Goal: Task Accomplishment & Management: Manage account settings

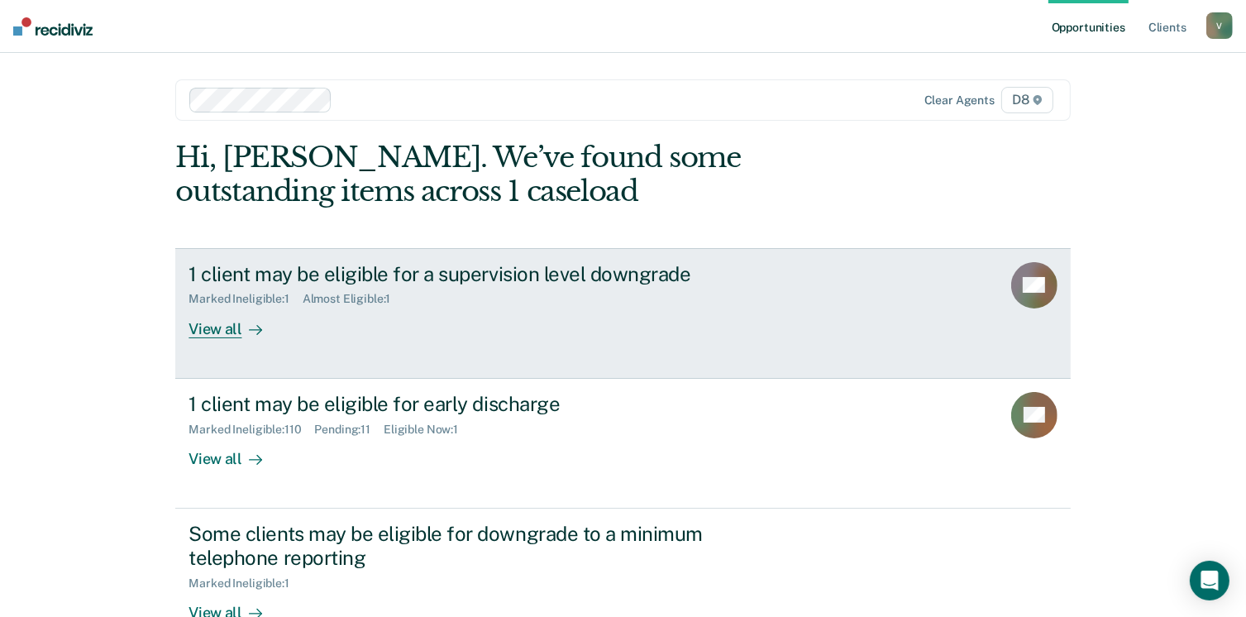
click at [235, 324] on div "View all" at bounding box center [235, 322] width 93 height 32
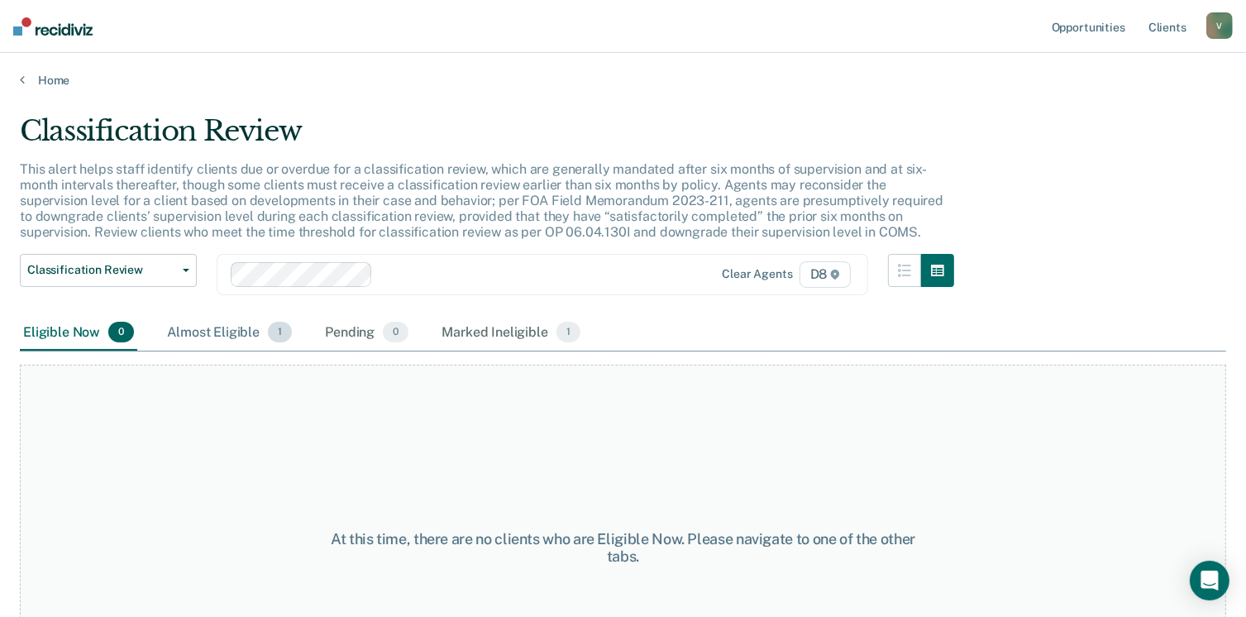
click at [246, 325] on div "Almost Eligible 1" at bounding box center [230, 333] width 132 height 36
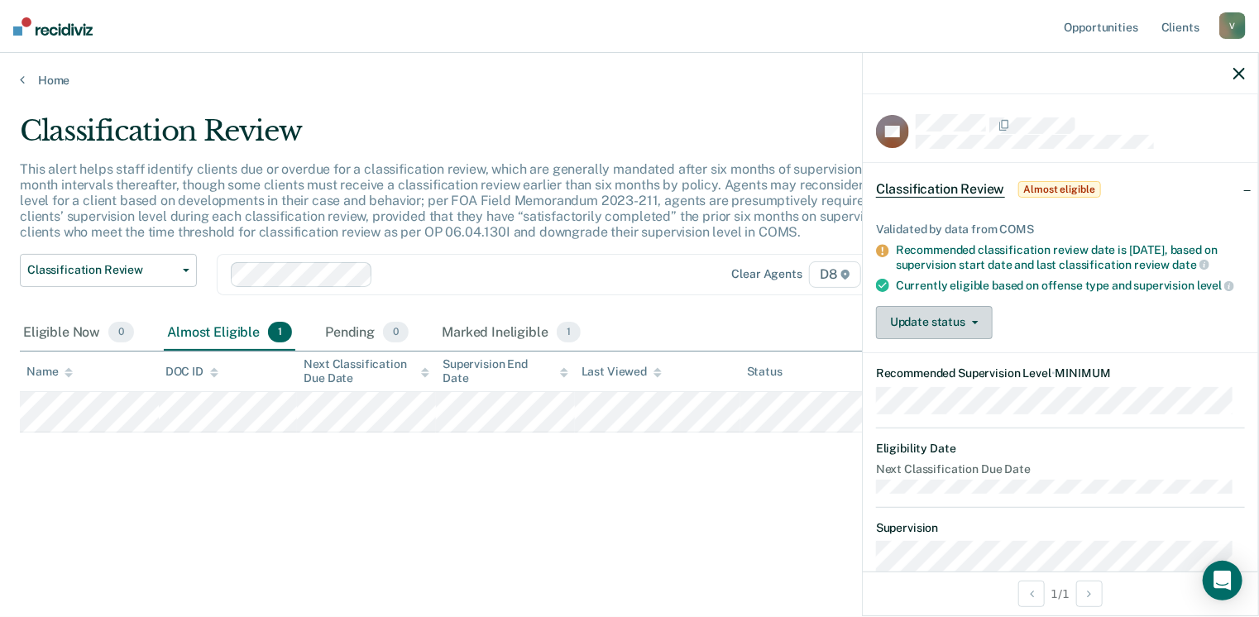
click at [972, 324] on icon "button" at bounding box center [975, 322] width 7 height 3
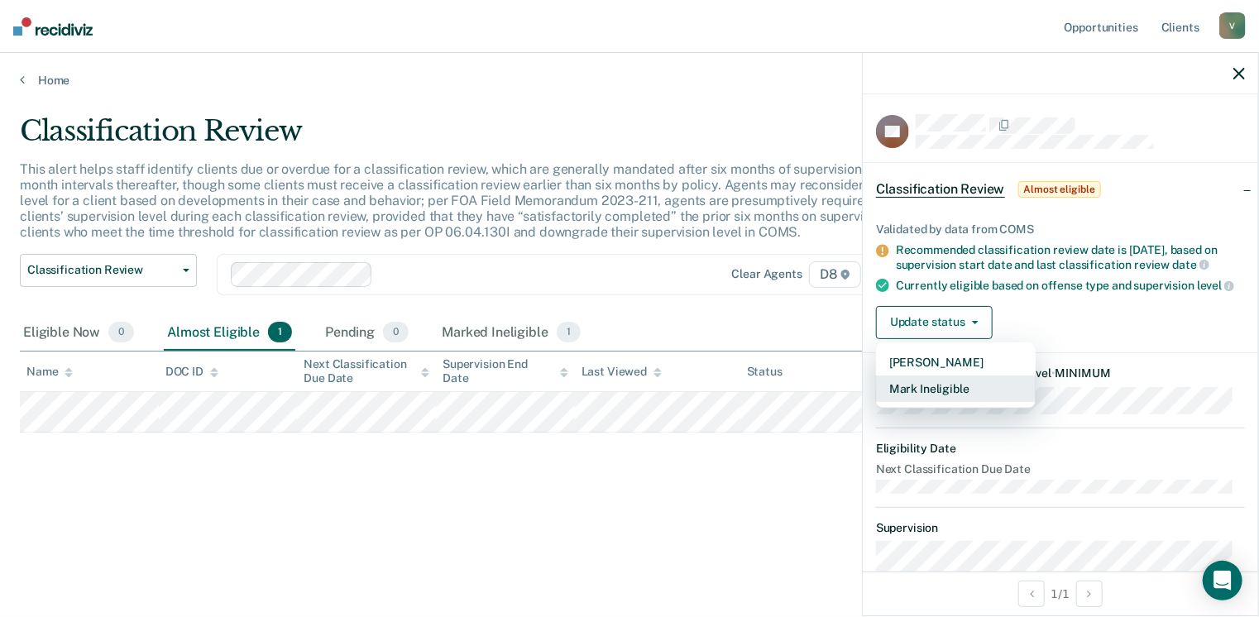
click at [959, 400] on button "Mark Ineligible" at bounding box center [956, 389] width 160 height 26
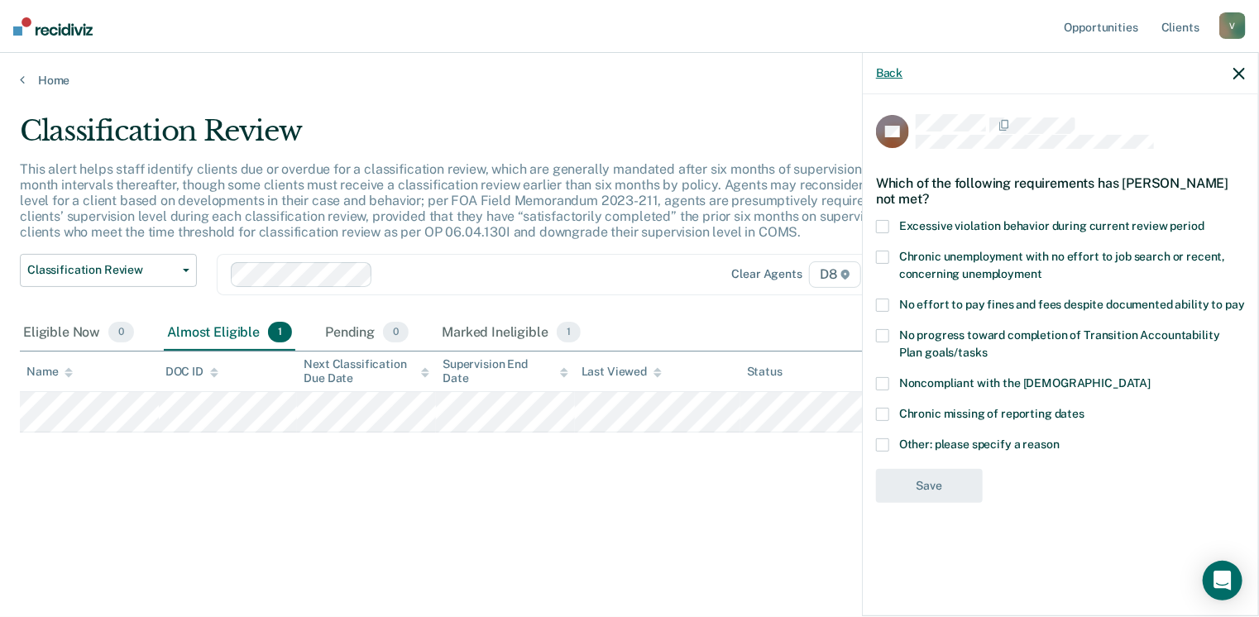
click at [884, 70] on button "Back" at bounding box center [889, 73] width 26 height 14
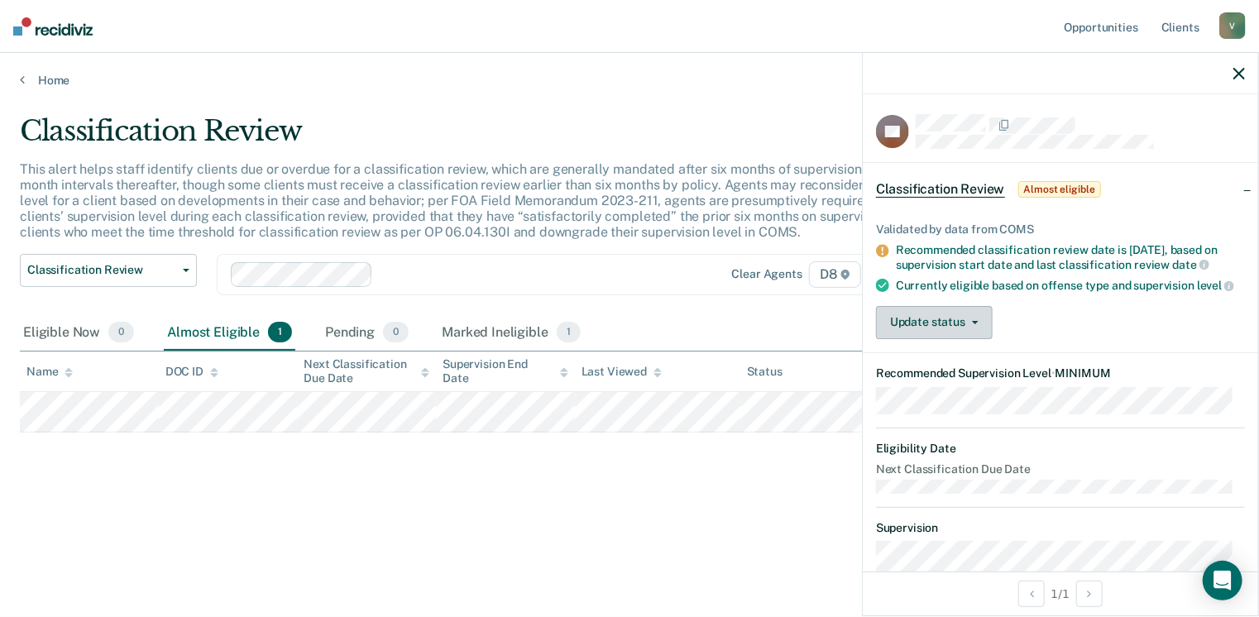
click at [965, 327] on button "Update status" at bounding box center [934, 322] width 117 height 33
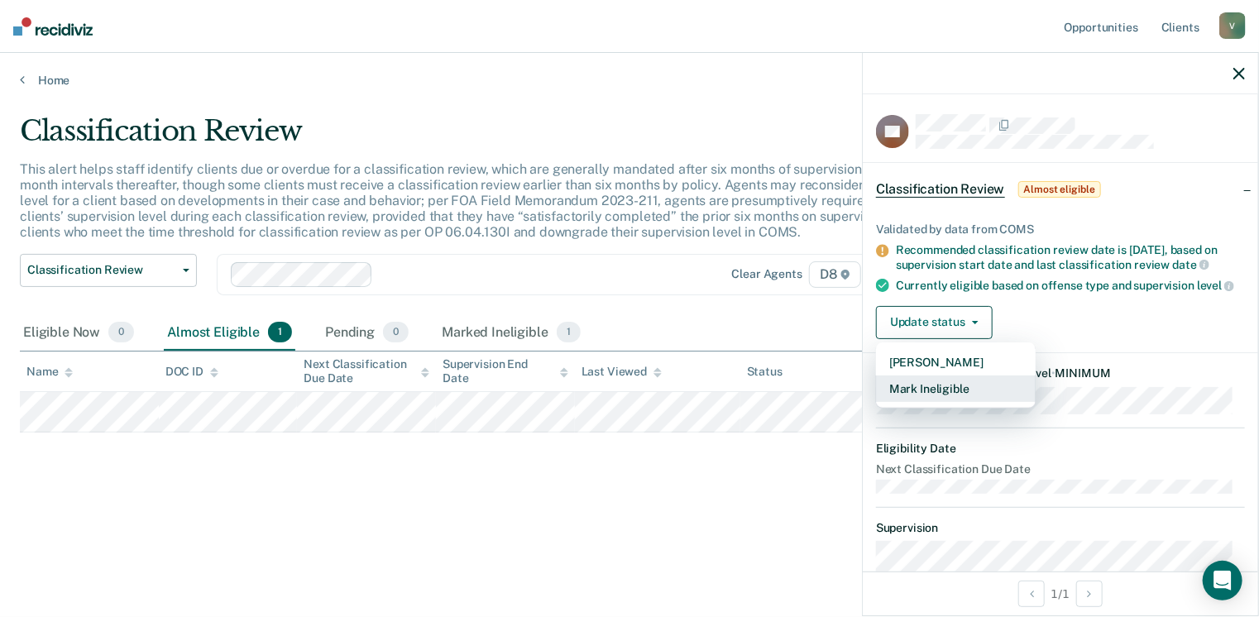
click at [955, 400] on button "Mark Ineligible" at bounding box center [956, 389] width 160 height 26
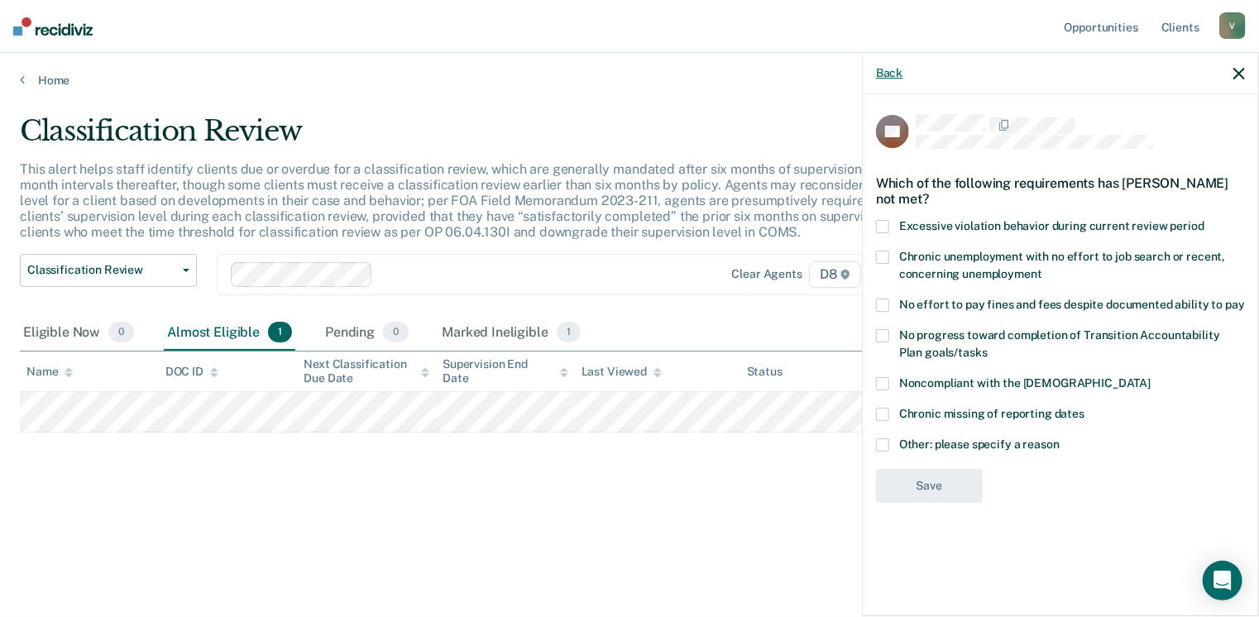
click at [888, 66] on button "Back" at bounding box center [889, 73] width 26 height 14
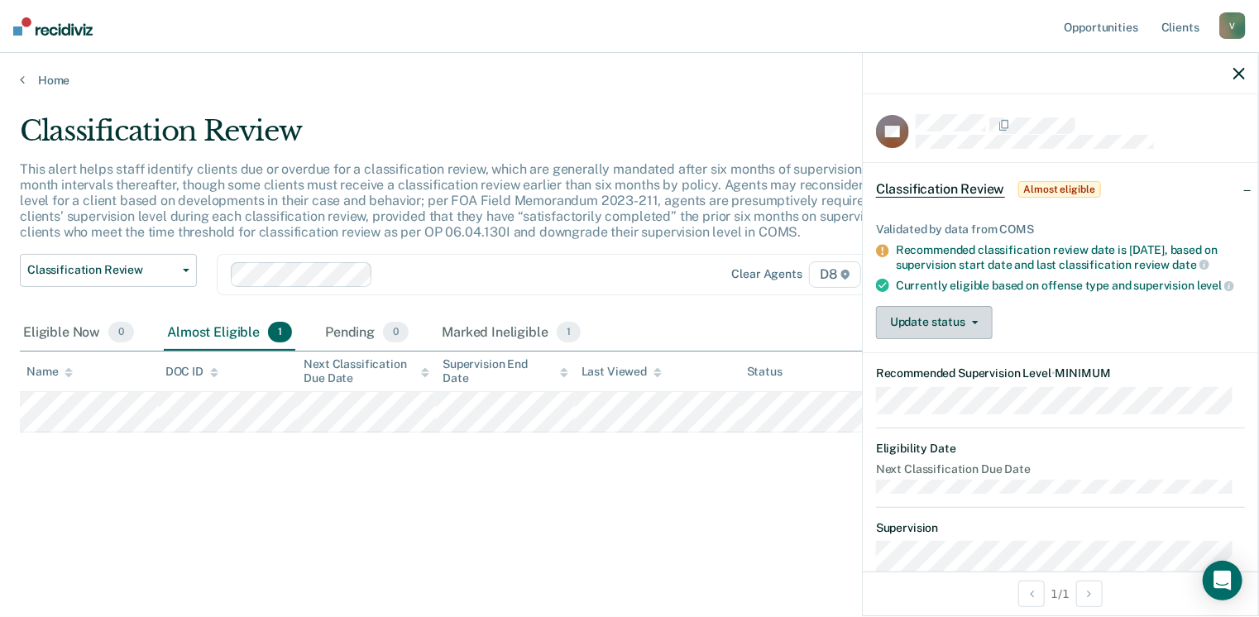
click at [955, 338] on button "Update status" at bounding box center [934, 322] width 117 height 33
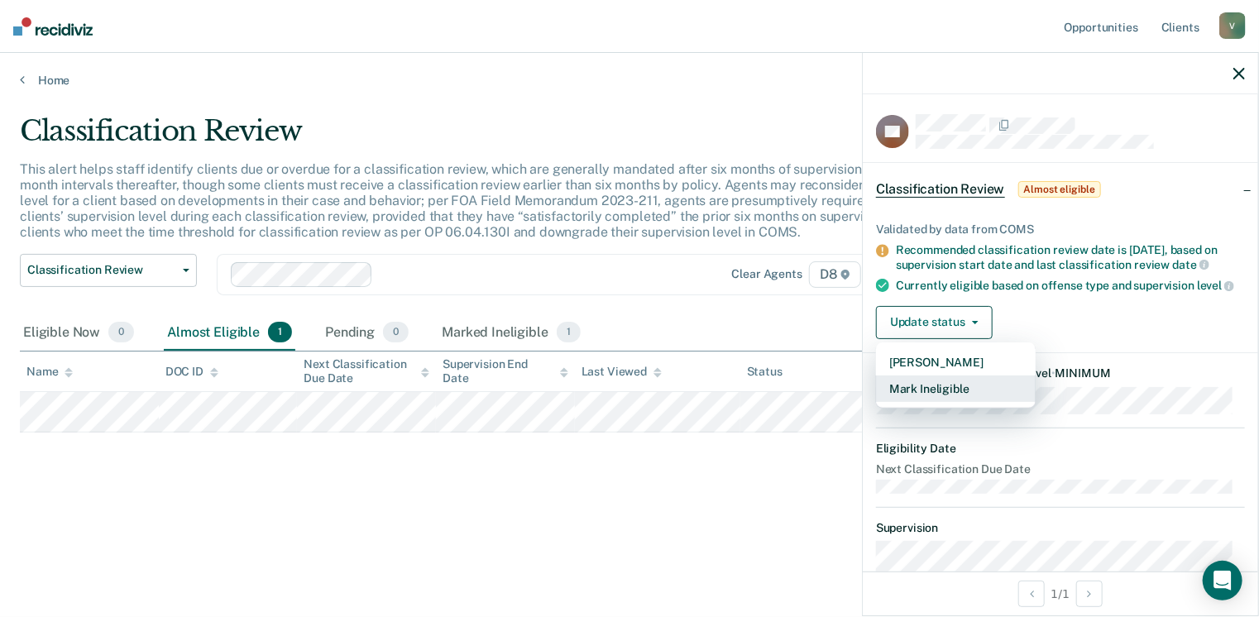
click at [962, 393] on button "Mark Ineligible" at bounding box center [956, 389] width 160 height 26
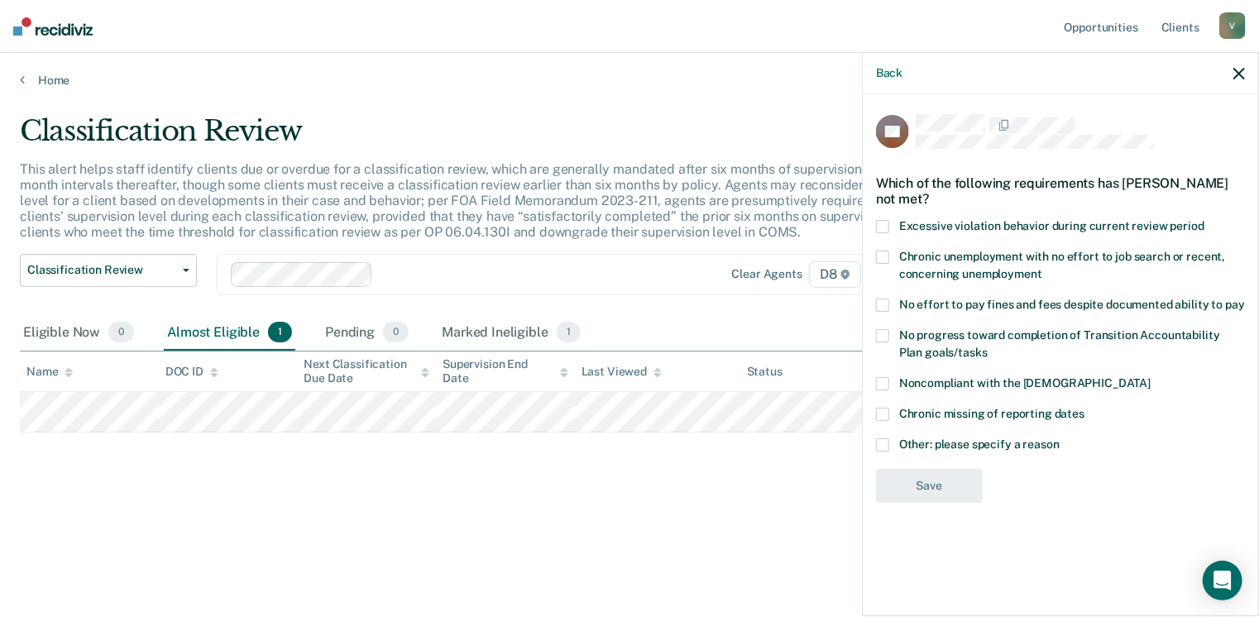
click at [889, 299] on label "No effort to pay fines and fees despite documented ability to pay" at bounding box center [1060, 307] width 369 height 17
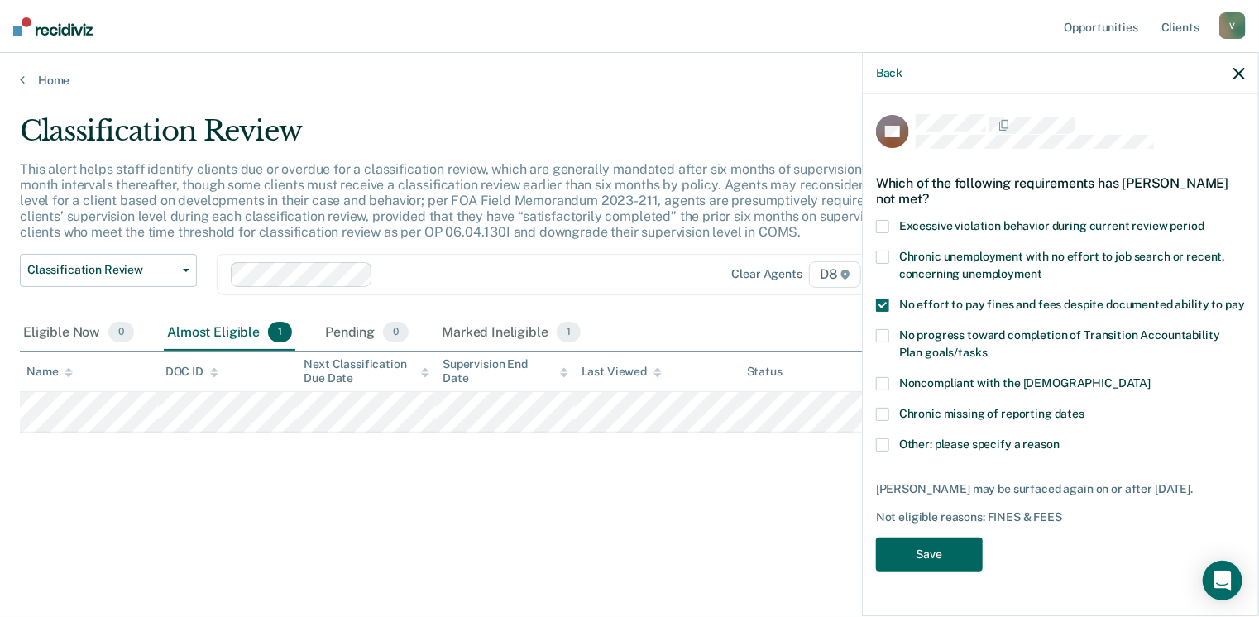
click at [923, 538] on button "Save" at bounding box center [929, 555] width 107 height 34
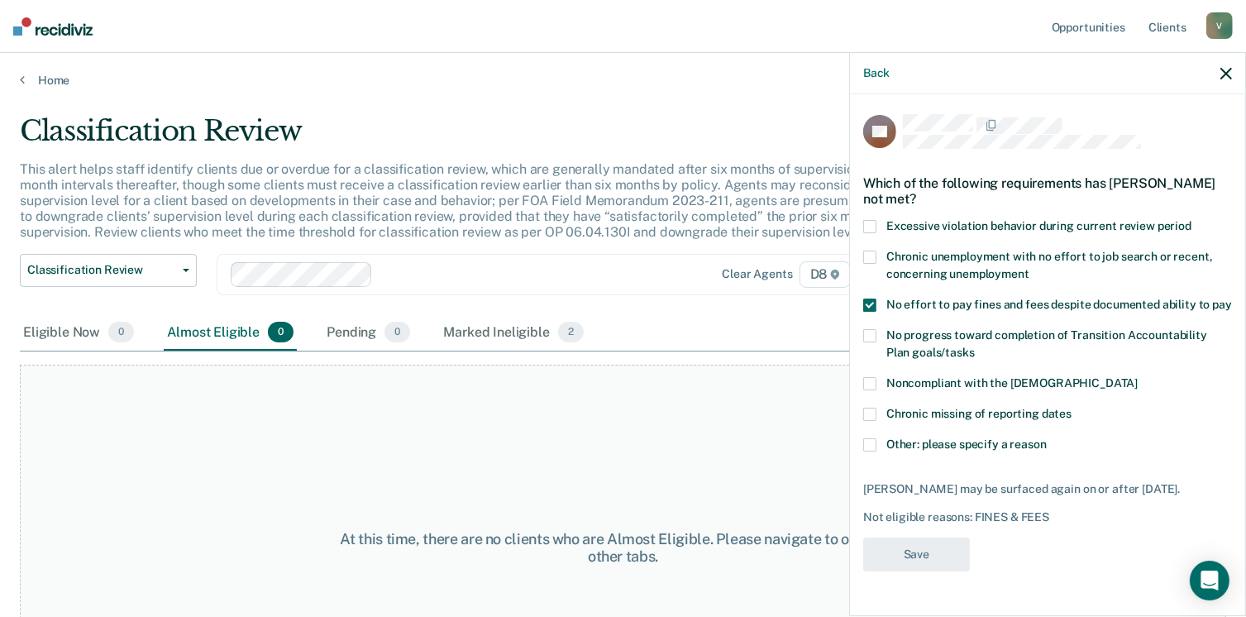
click at [509, 405] on div "At this time, there are no clients who are Almost Eligible. Please navigate to …" at bounding box center [623, 548] width 1207 height 366
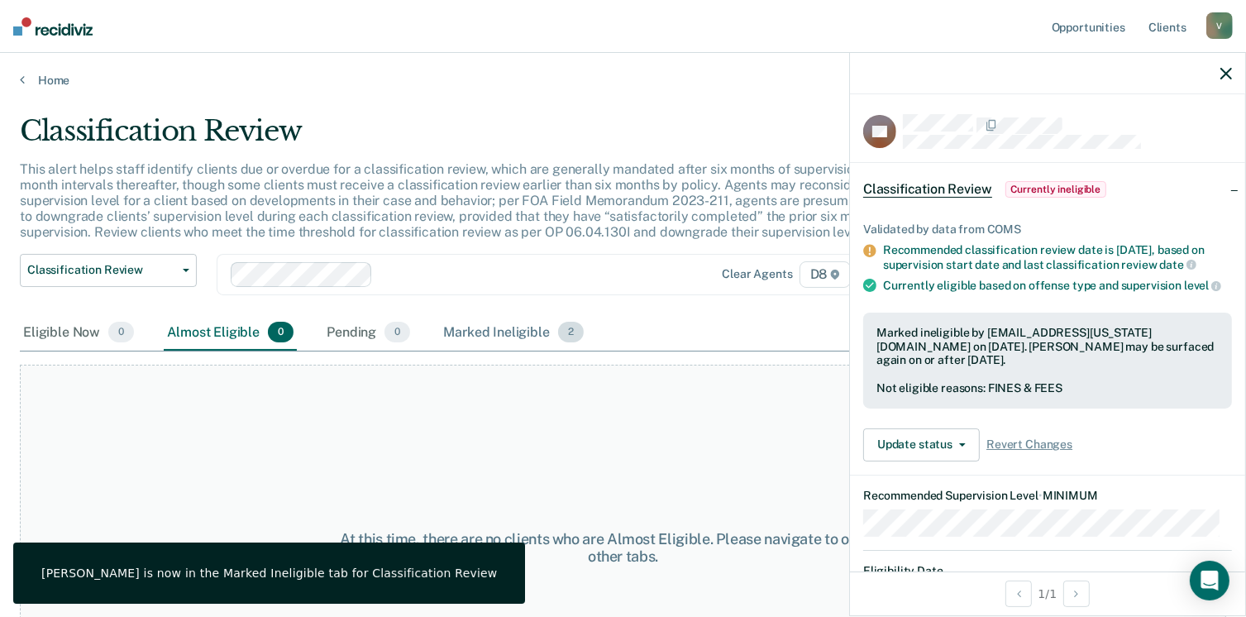
click at [509, 324] on div "Marked Ineligible 2" at bounding box center [513, 333] width 147 height 36
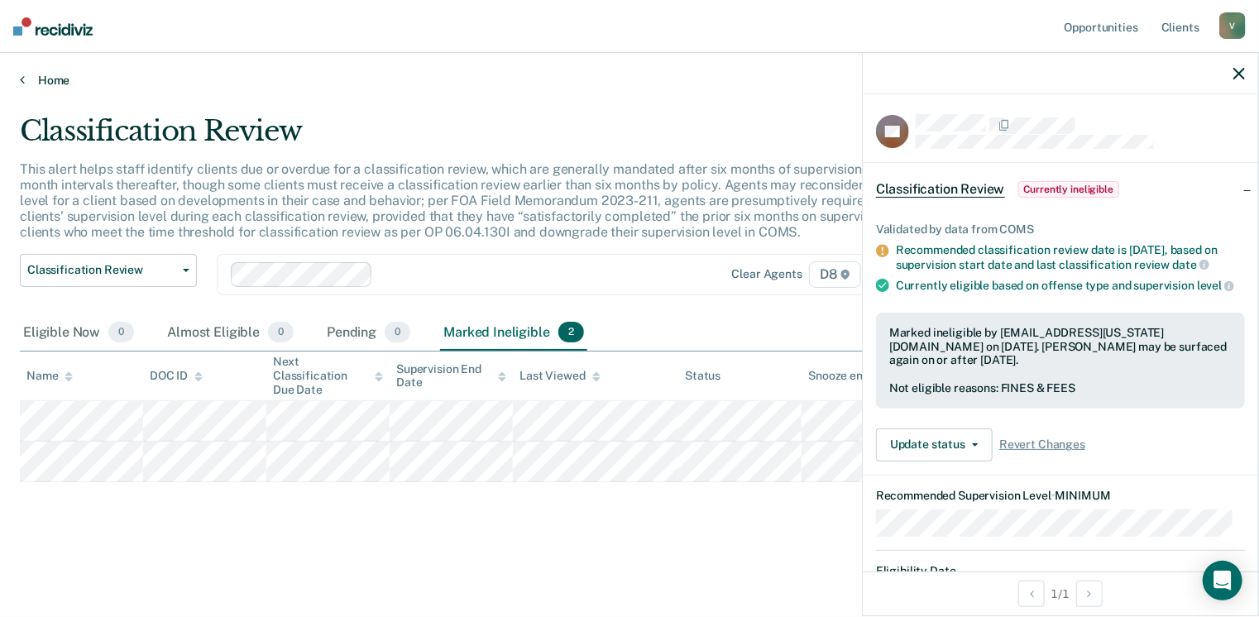
click at [47, 80] on link "Home" at bounding box center [629, 80] width 1219 height 15
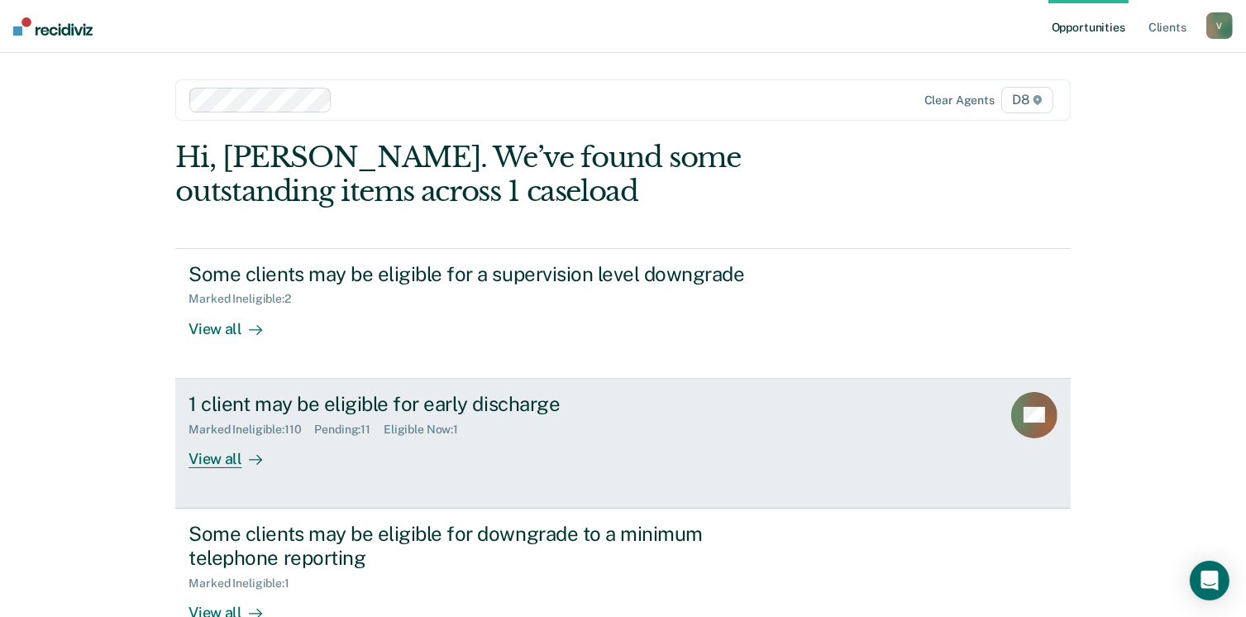
click at [242, 458] on div at bounding box center [252, 458] width 20 height 19
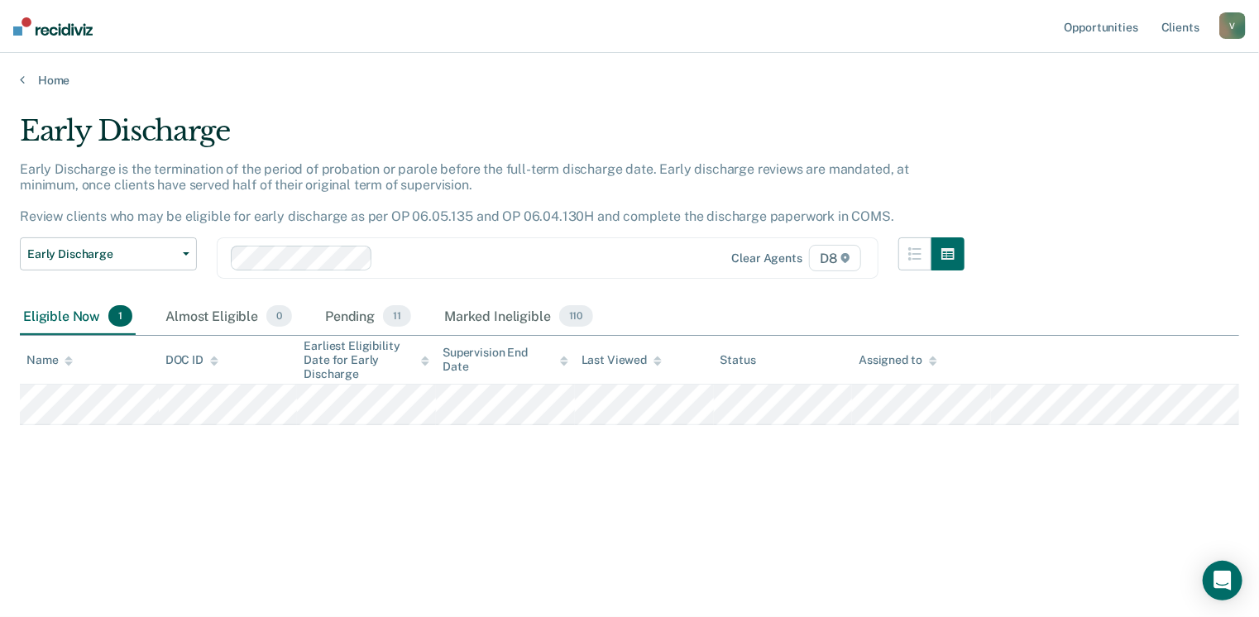
click at [124, 433] on div "Early Discharge Early Discharge is the termination of the period of probation o…" at bounding box center [629, 303] width 1219 height 379
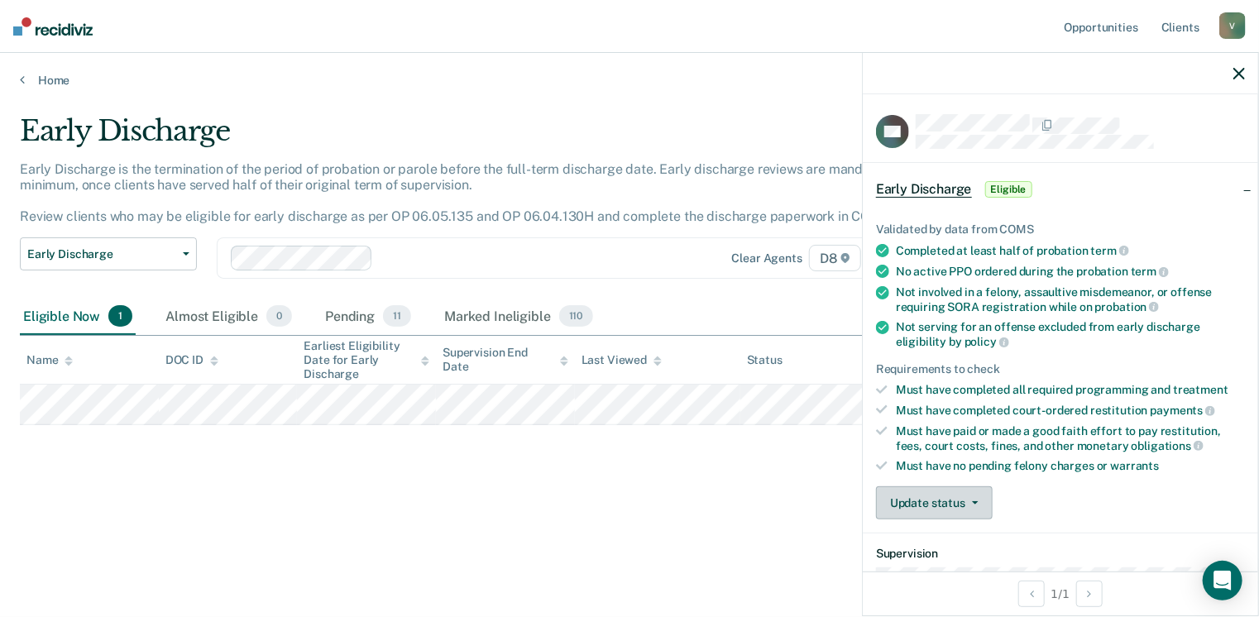
click at [916, 500] on button "Update status" at bounding box center [934, 502] width 117 height 33
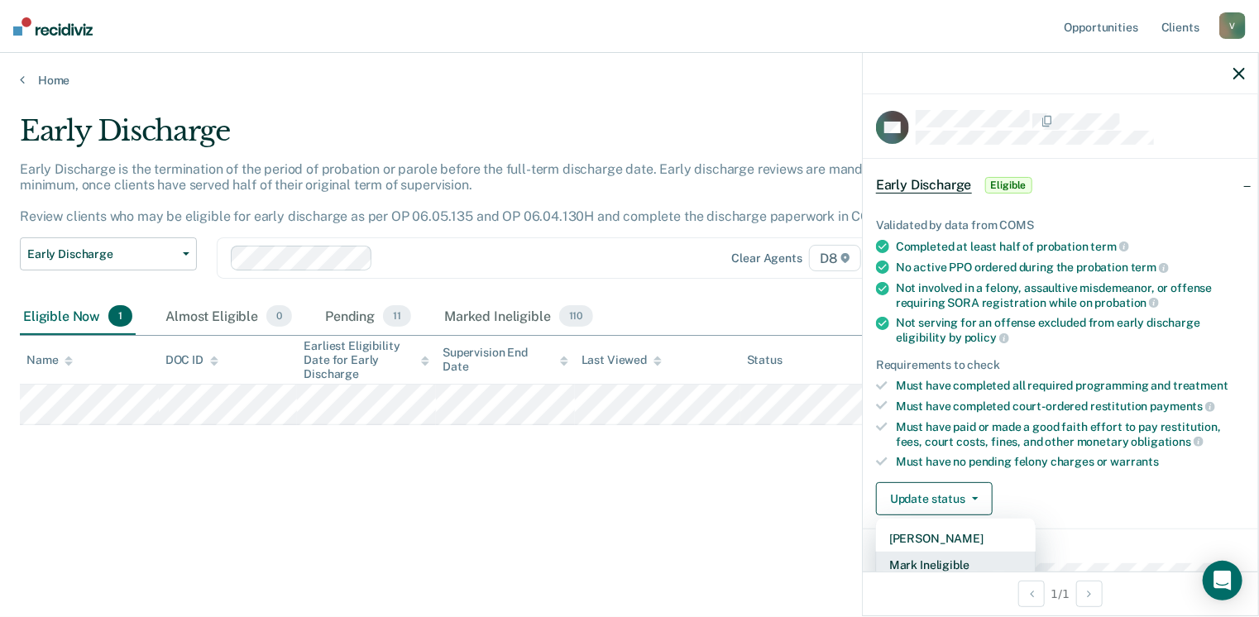
click at [956, 560] on button "Mark Ineligible" at bounding box center [956, 565] width 160 height 26
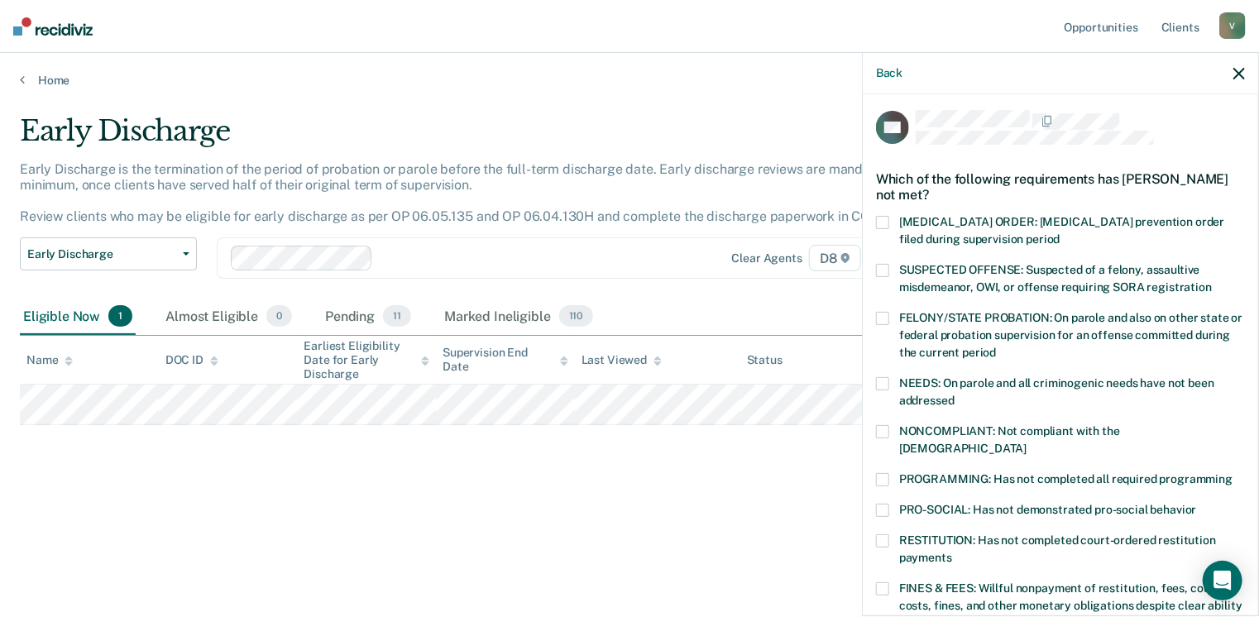
click at [882, 473] on span at bounding box center [882, 479] width 13 height 13
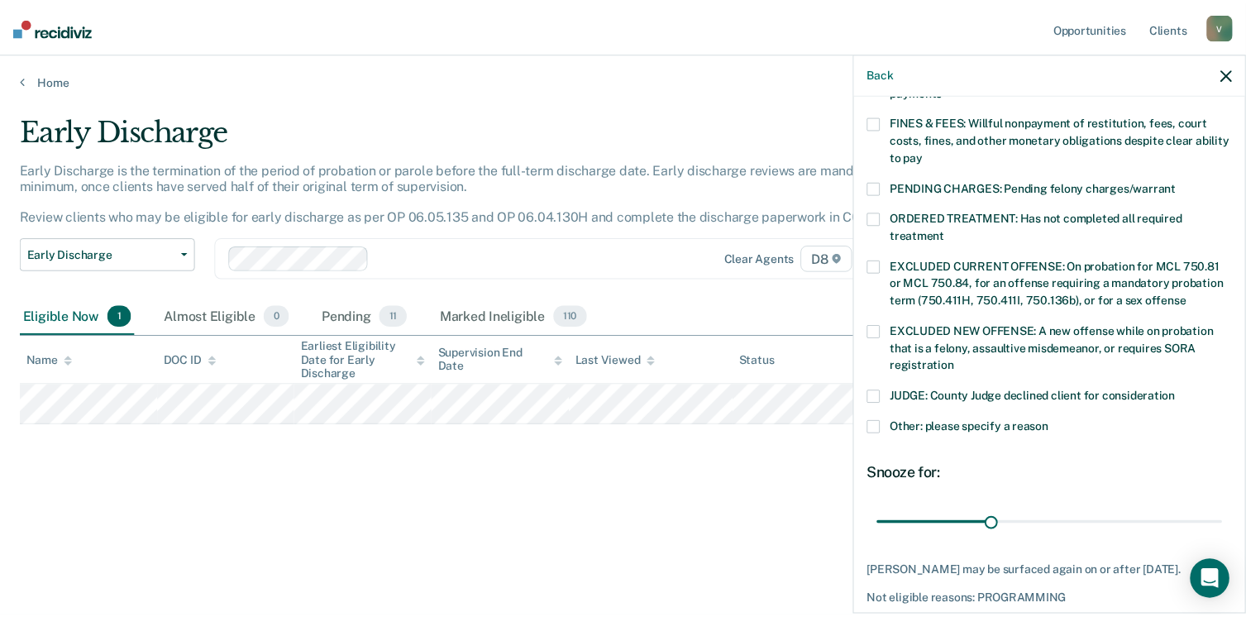
scroll to position [535, 0]
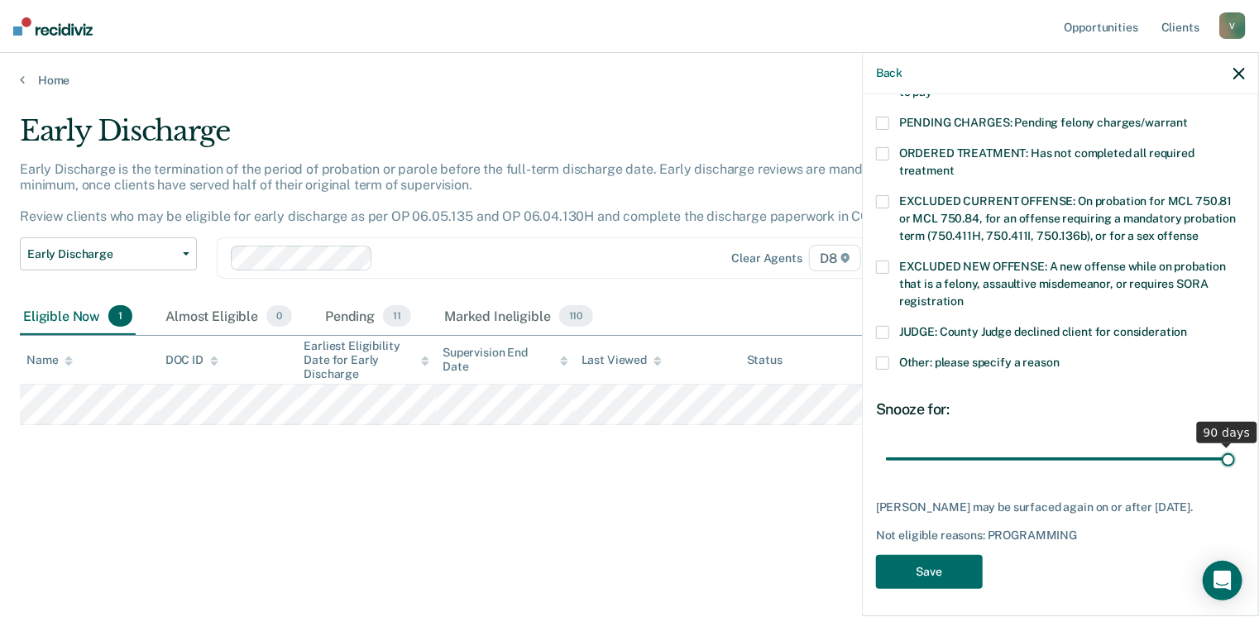
drag, startPoint x: 998, startPoint y: 439, endPoint x: 1264, endPoint y: 422, distance: 266.1
type input "90"
click at [1235, 445] on input "range" at bounding box center [1060, 459] width 349 height 29
click at [950, 570] on button "Save" at bounding box center [929, 572] width 107 height 34
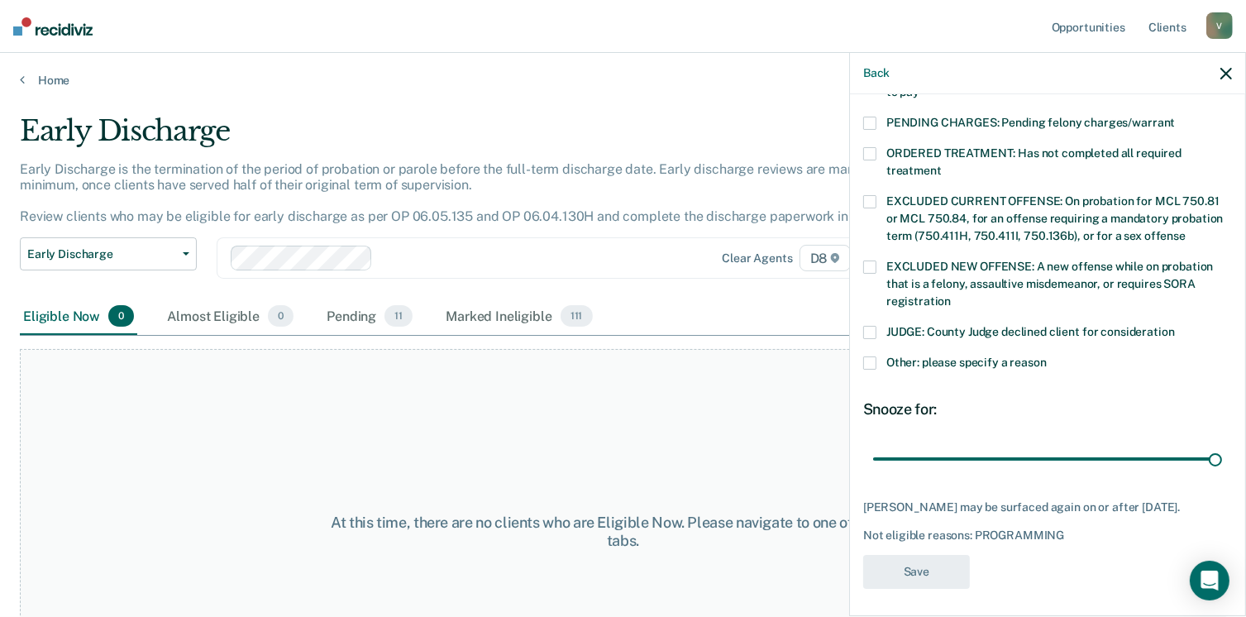
click at [584, 447] on div "At this time, there are no clients who are Eligible Now. Please navigate to one…" at bounding box center [623, 532] width 1207 height 366
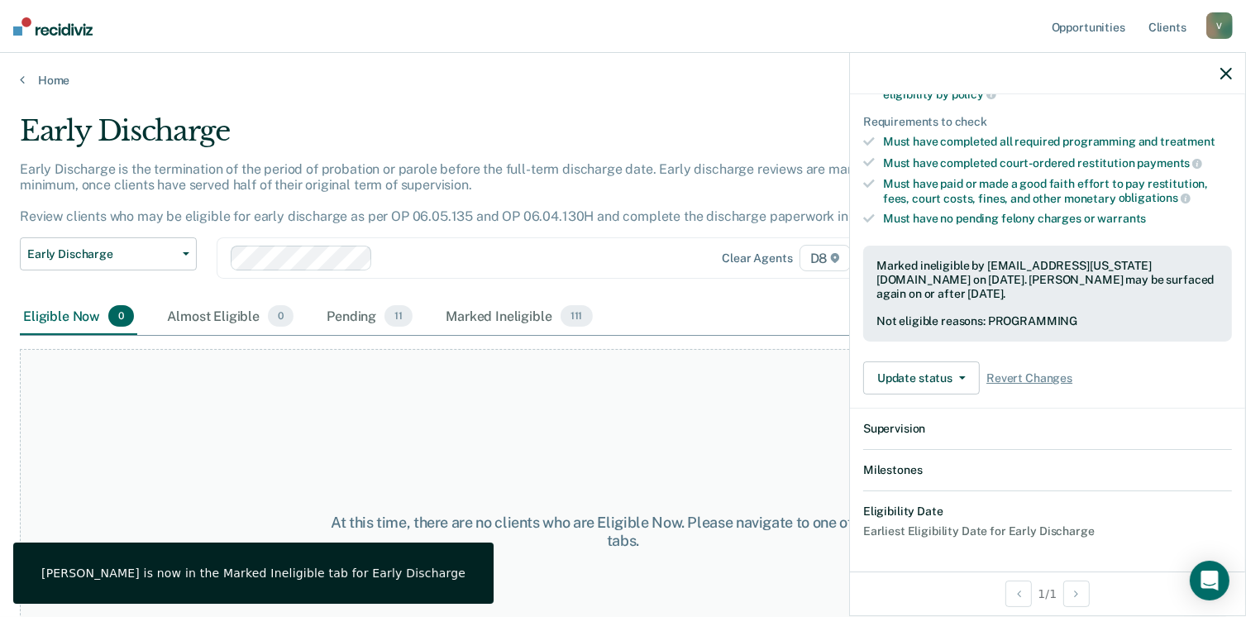
scroll to position [447, 0]
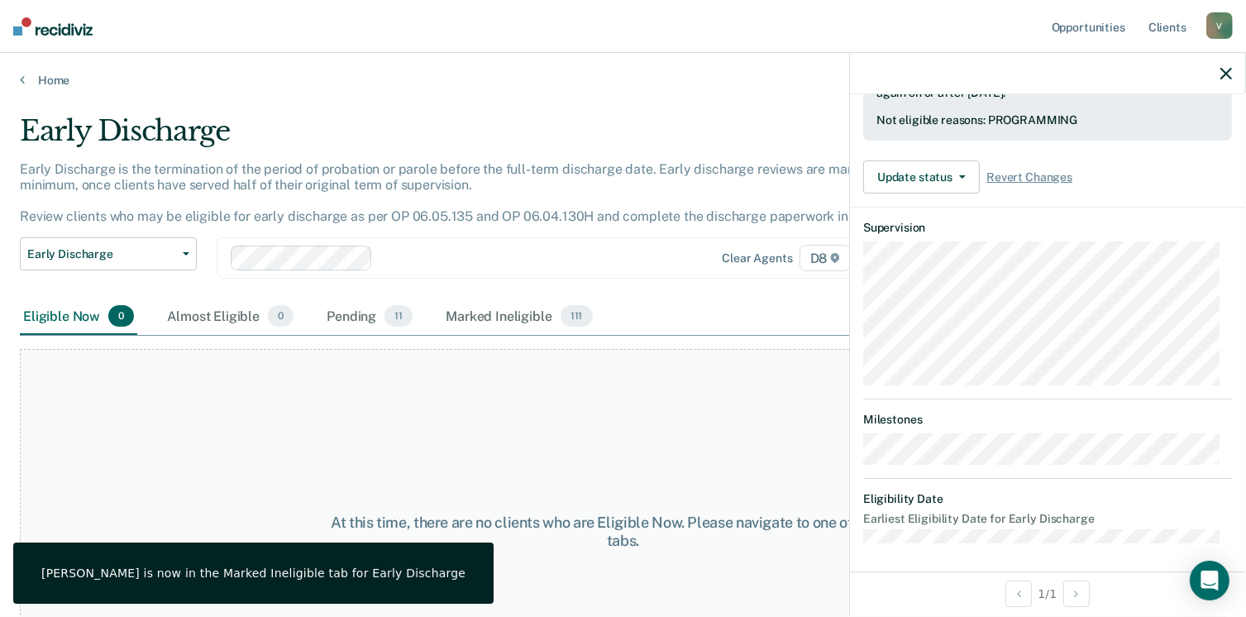
click at [512, 186] on div "Early Discharge is the termination of the period of probation or parole before …" at bounding box center [487, 199] width 935 height 77
click at [60, 74] on link "Home" at bounding box center [623, 80] width 1207 height 15
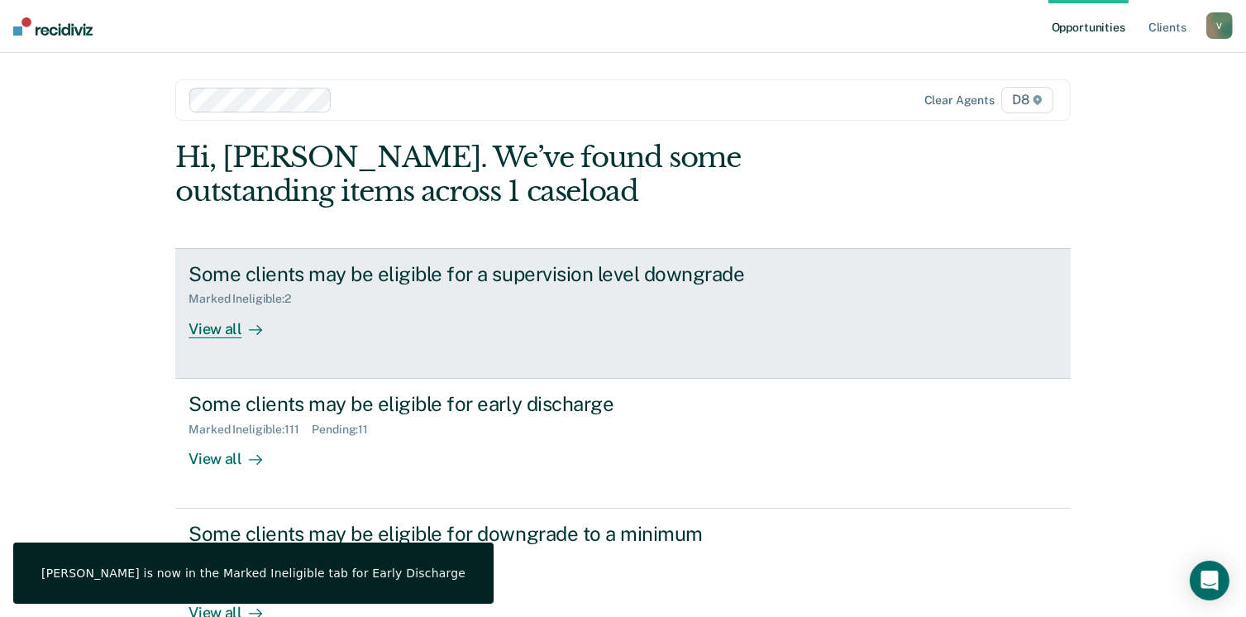
click at [223, 325] on div "View all" at bounding box center [235, 322] width 93 height 32
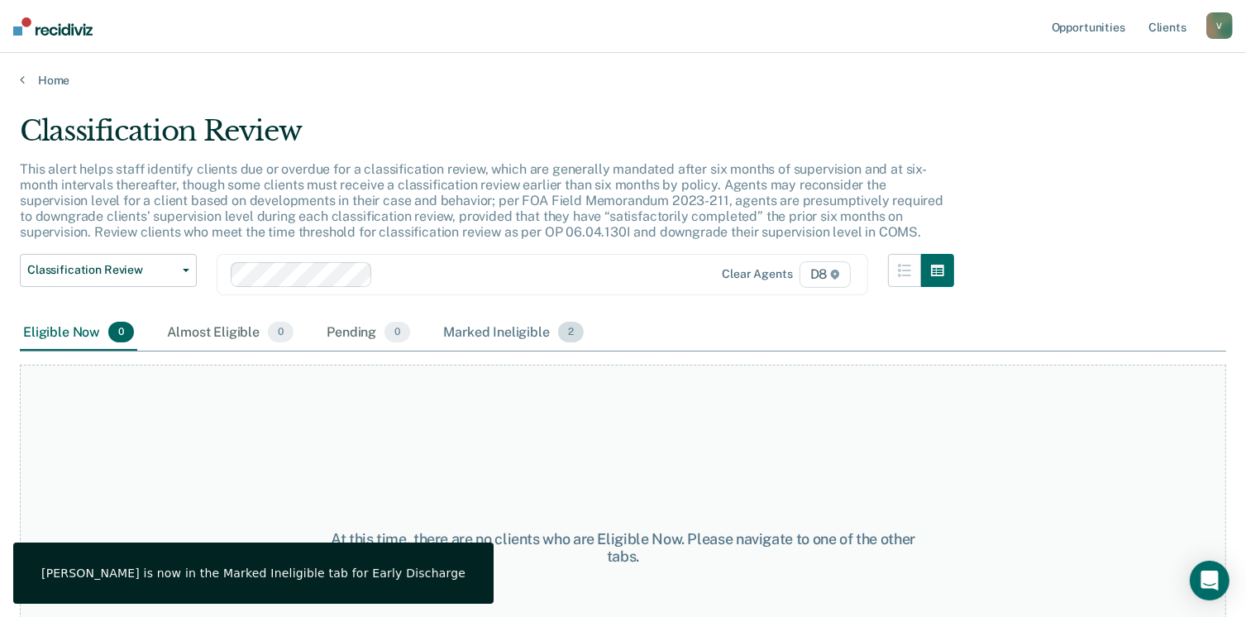
click at [519, 342] on div "Marked Ineligible 2" at bounding box center [513, 333] width 147 height 36
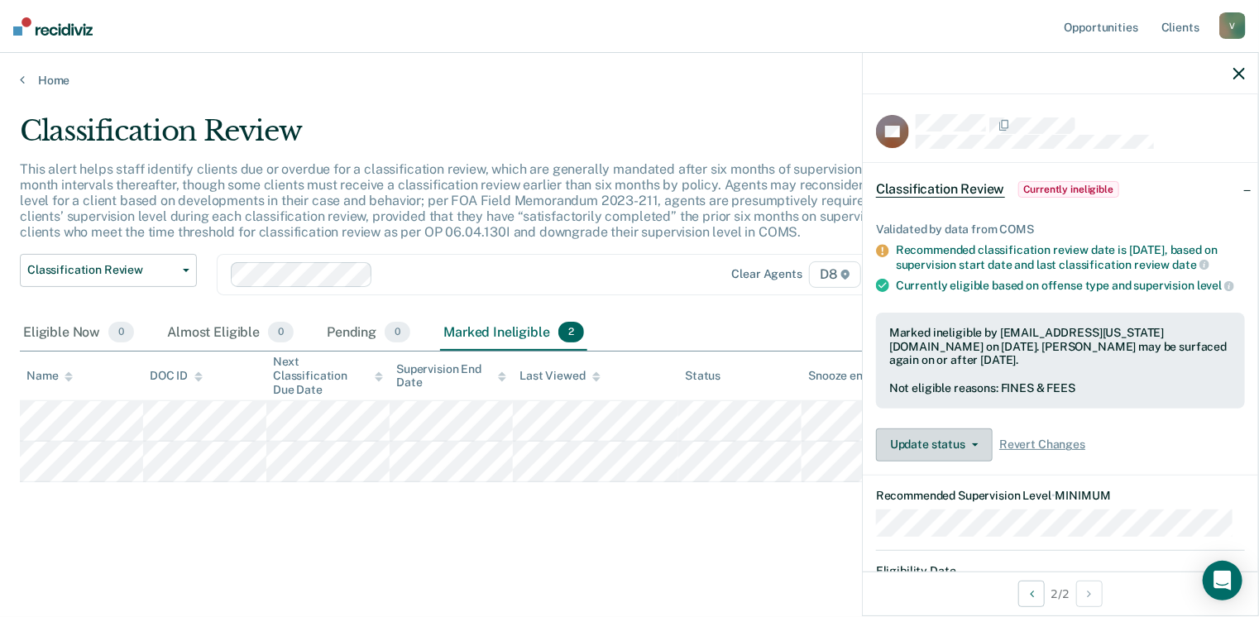
click at [981, 456] on button "Update status" at bounding box center [934, 444] width 117 height 33
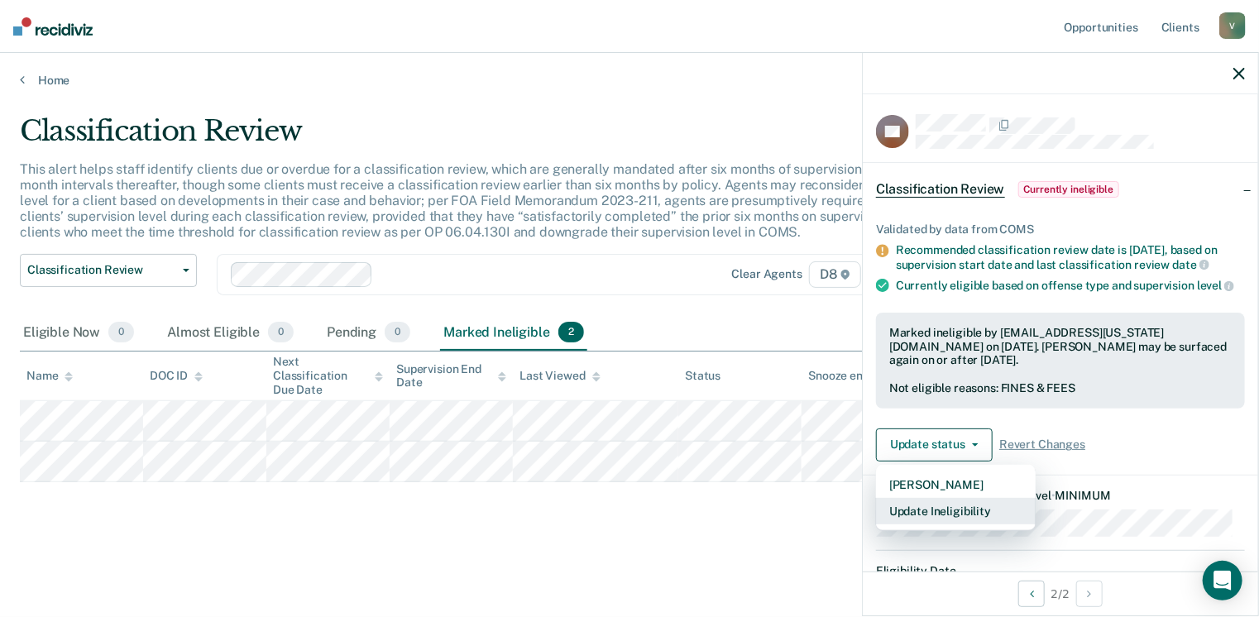
click at [944, 518] on button "Update Ineligibility" at bounding box center [956, 511] width 160 height 26
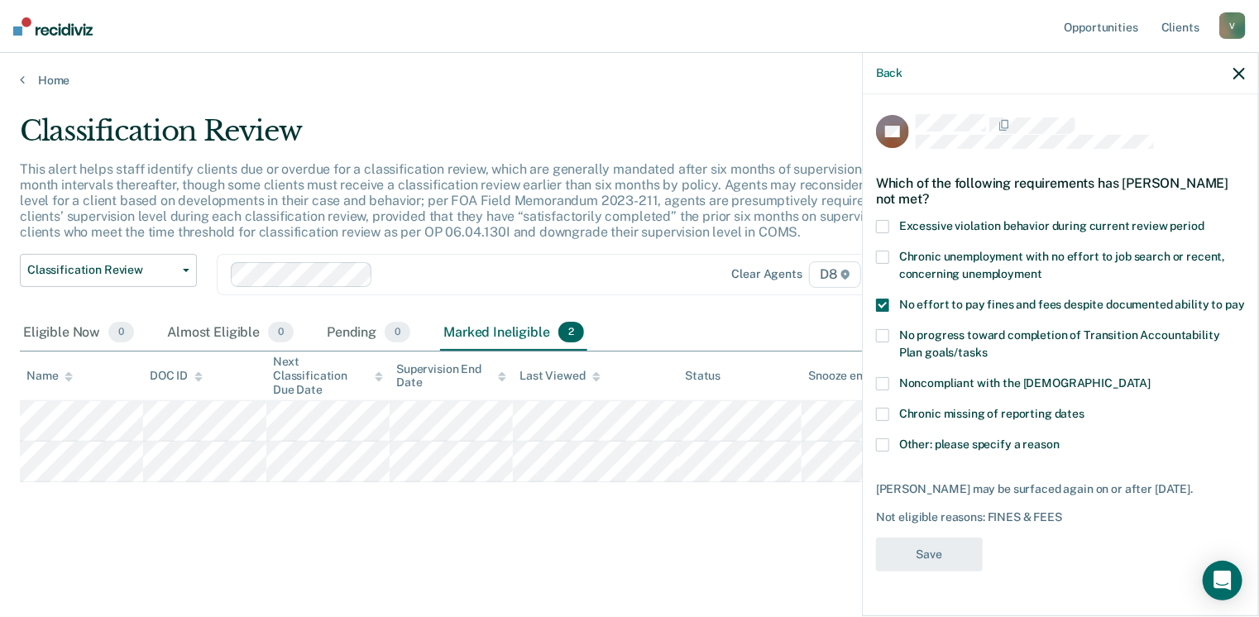
click at [884, 302] on span at bounding box center [882, 305] width 13 height 13
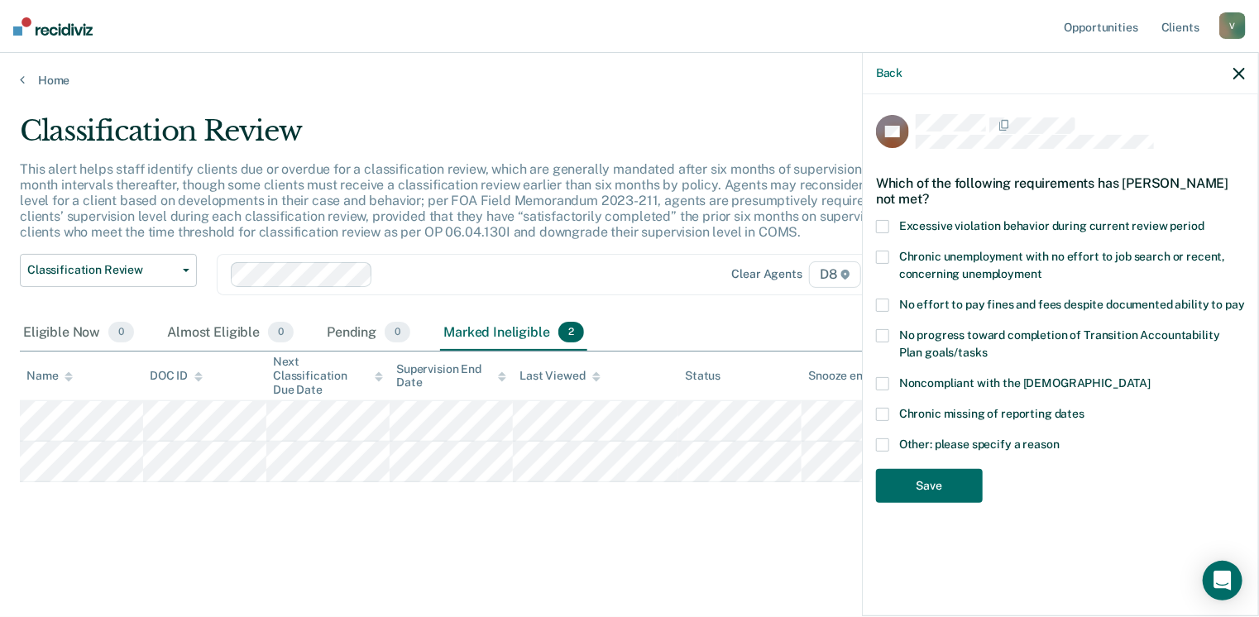
click at [883, 352] on div "No progress toward completion of Transition Accountability Plan goals/tasks" at bounding box center [1060, 353] width 369 height 48
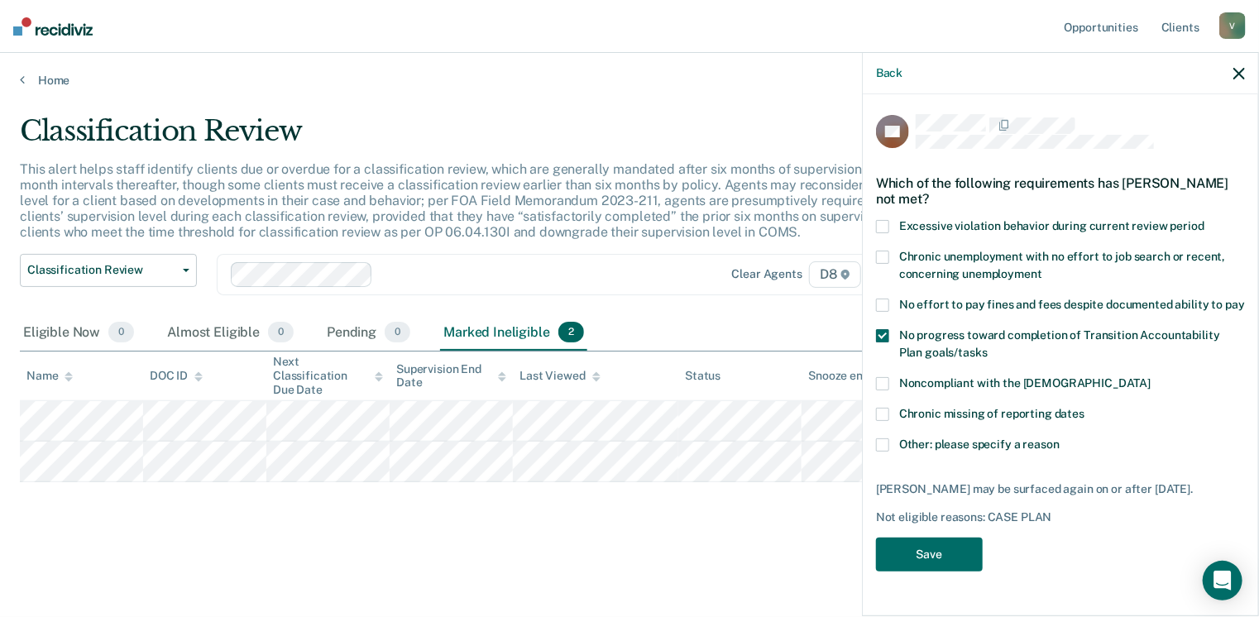
click at [880, 329] on label "No progress toward completion of Transition Accountability Plan goals/tasks" at bounding box center [1060, 346] width 369 height 35
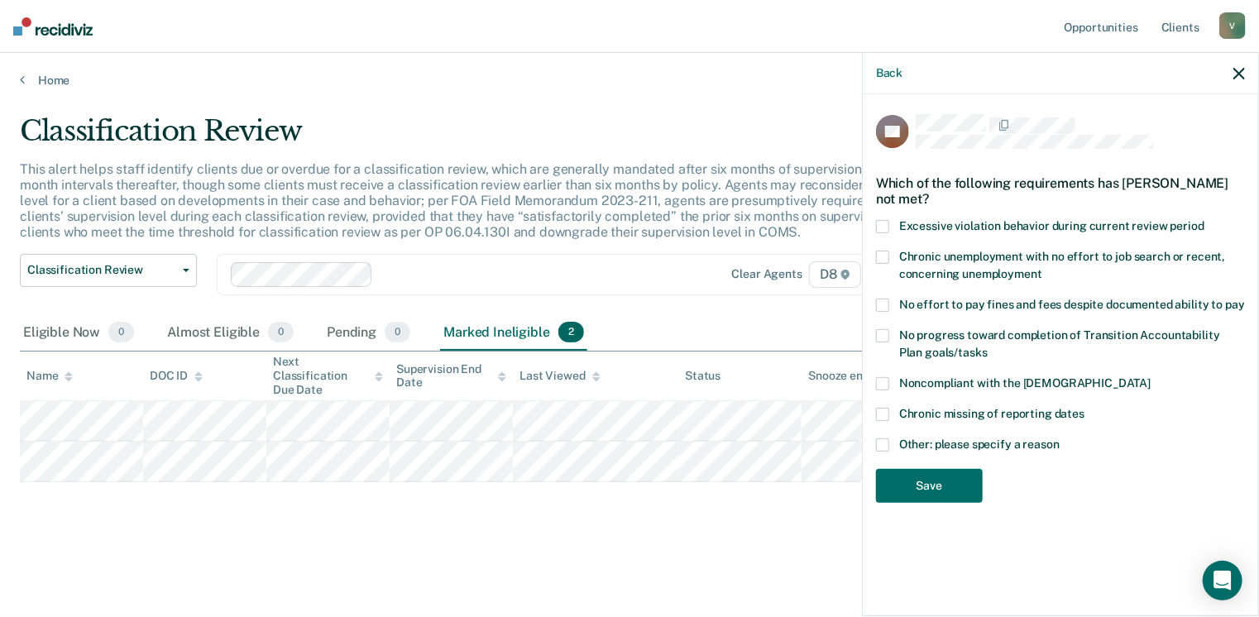
click at [882, 351] on div "No progress toward completion of Transition Accountability Plan goals/tasks" at bounding box center [1060, 353] width 369 height 48
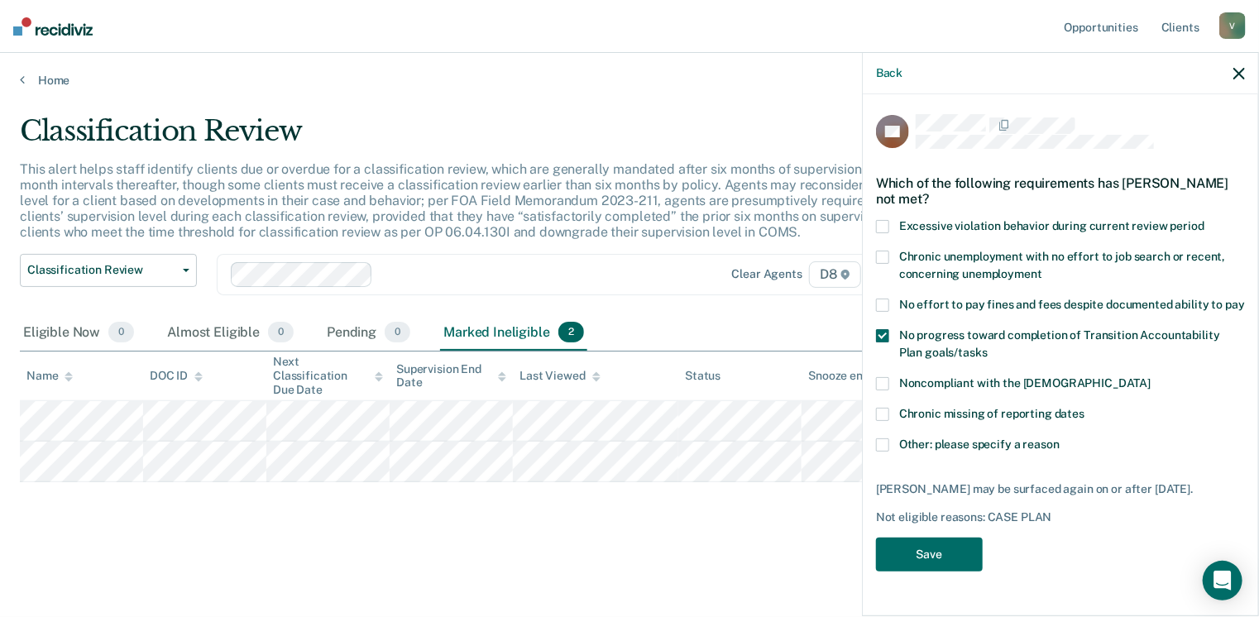
click at [882, 377] on span at bounding box center [882, 383] width 13 height 13
click at [883, 329] on span at bounding box center [882, 335] width 13 height 13
click at [879, 309] on div "No effort to pay fines and fees despite documented ability to pay" at bounding box center [1060, 314] width 369 height 31
click at [884, 329] on span at bounding box center [882, 335] width 13 height 13
click at [926, 538] on button "Save" at bounding box center [929, 555] width 107 height 34
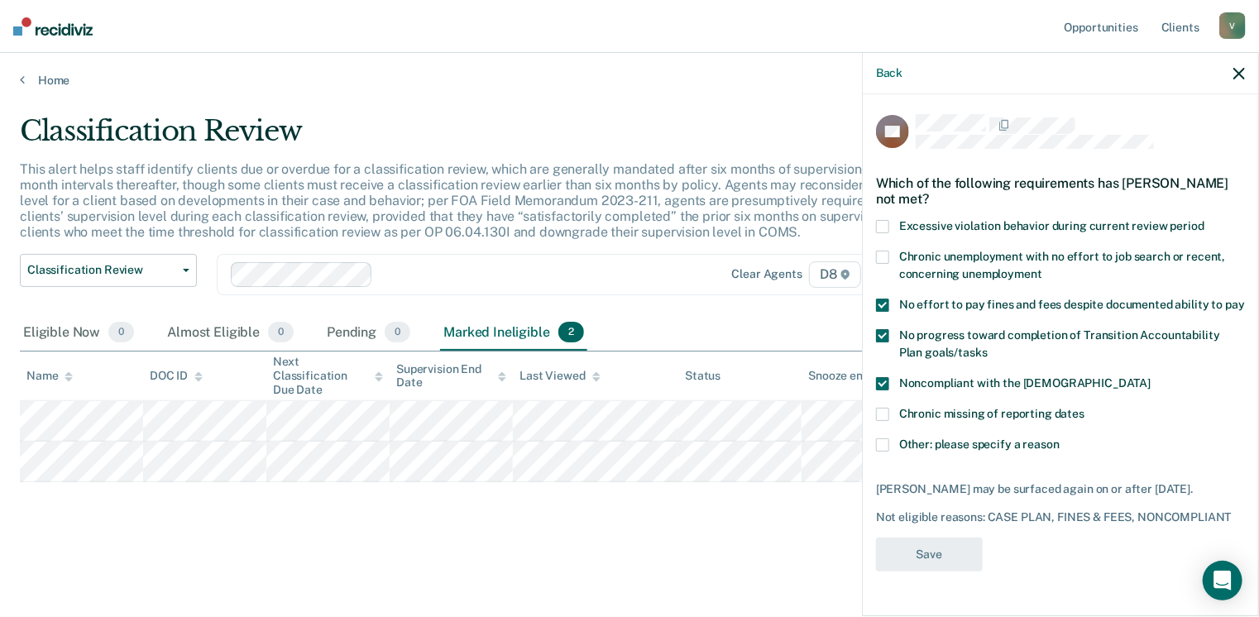
click at [675, 495] on div "Classification Review This alert helps staff identify clients due or overdue fo…" at bounding box center [629, 330] width 1219 height 432
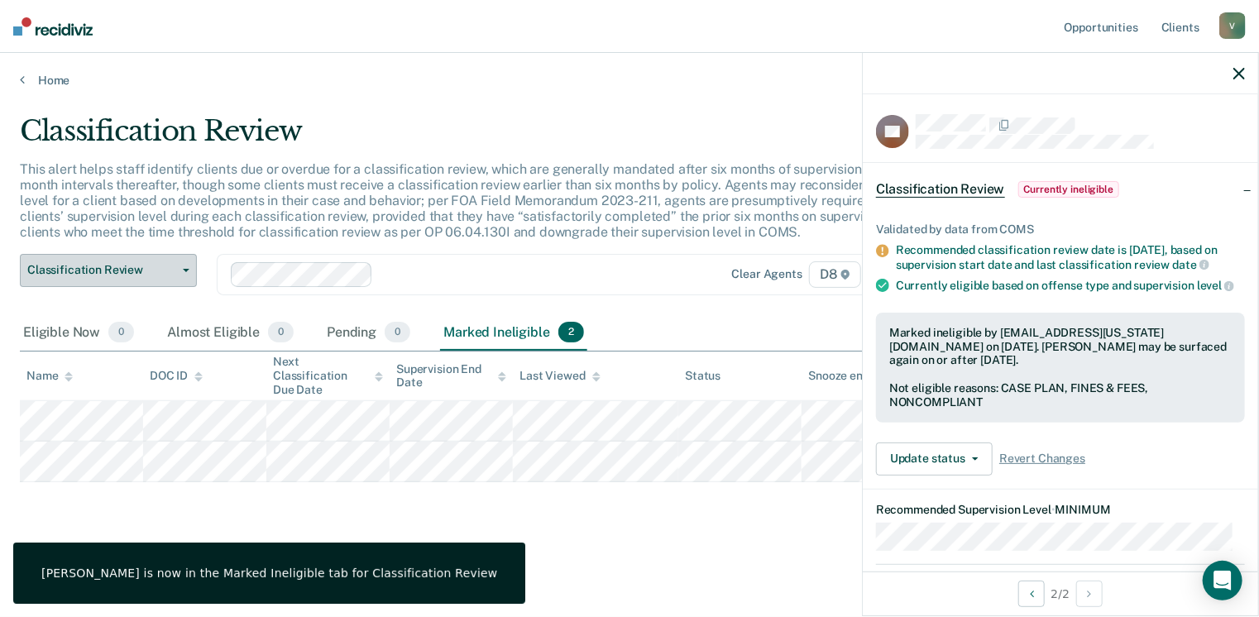
click at [183, 269] on icon "button" at bounding box center [186, 270] width 7 height 3
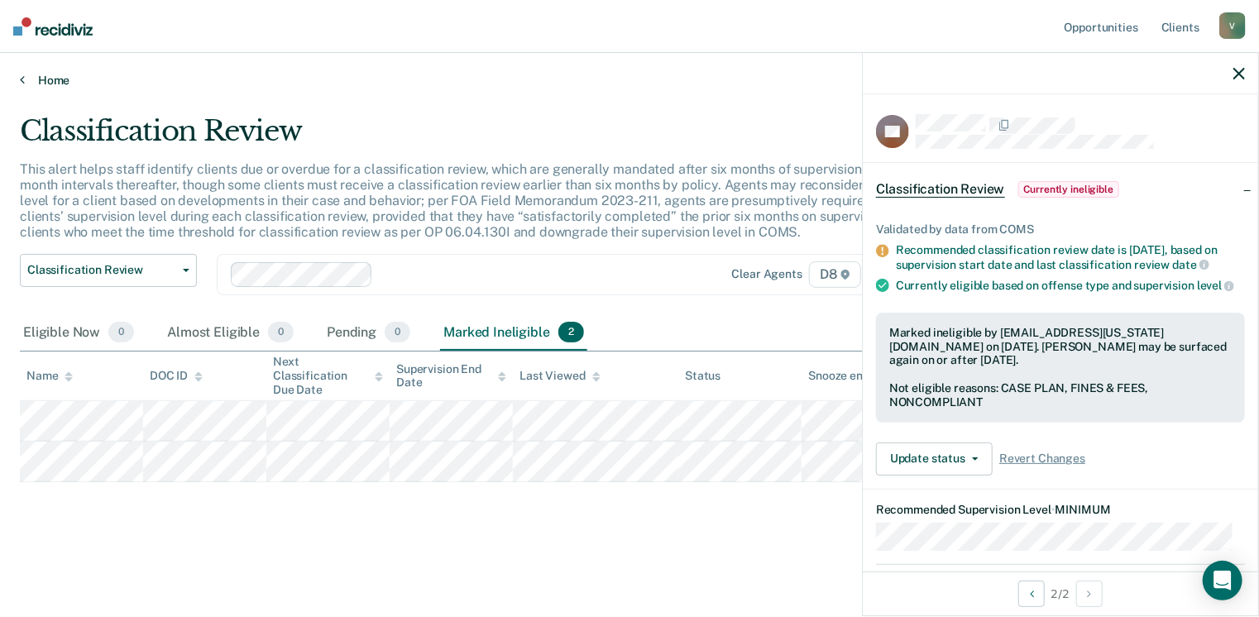
click at [38, 76] on link "Home" at bounding box center [629, 80] width 1219 height 15
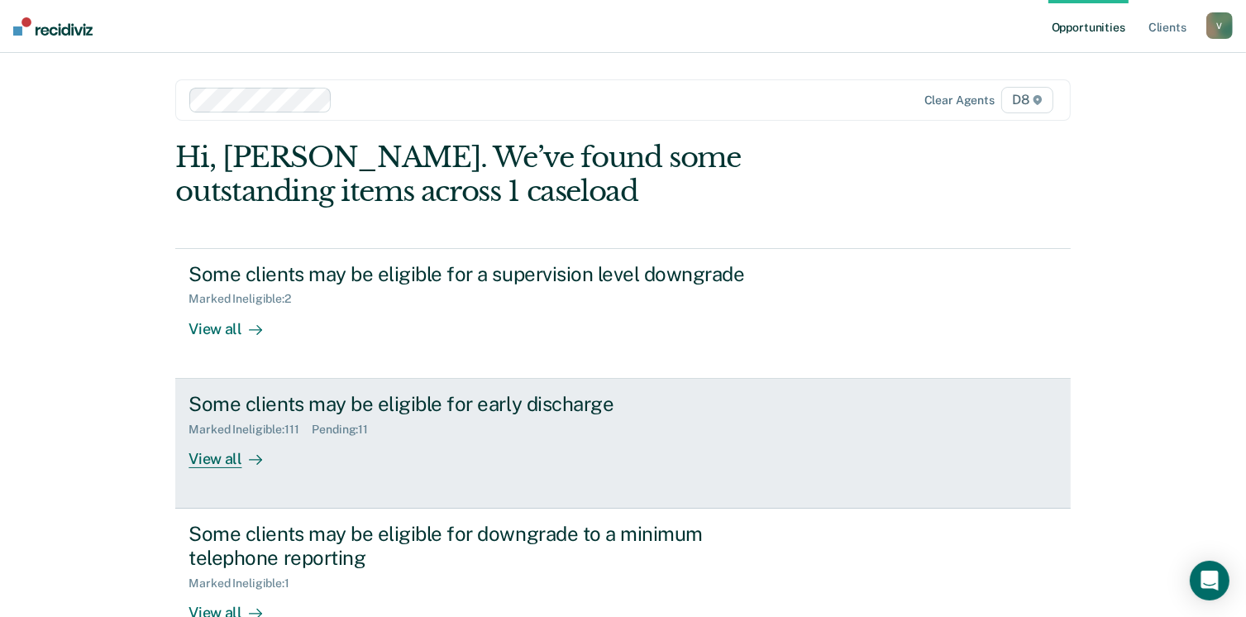
click at [208, 457] on div "View all" at bounding box center [235, 452] width 93 height 32
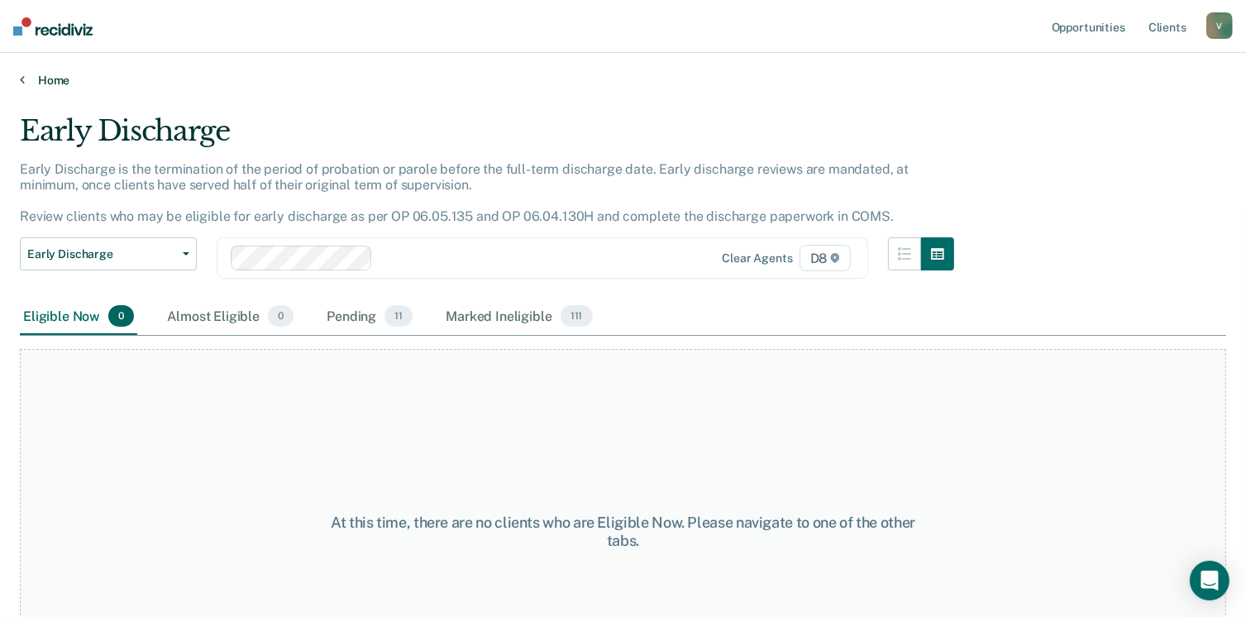
click at [44, 82] on link "Home" at bounding box center [623, 80] width 1207 height 15
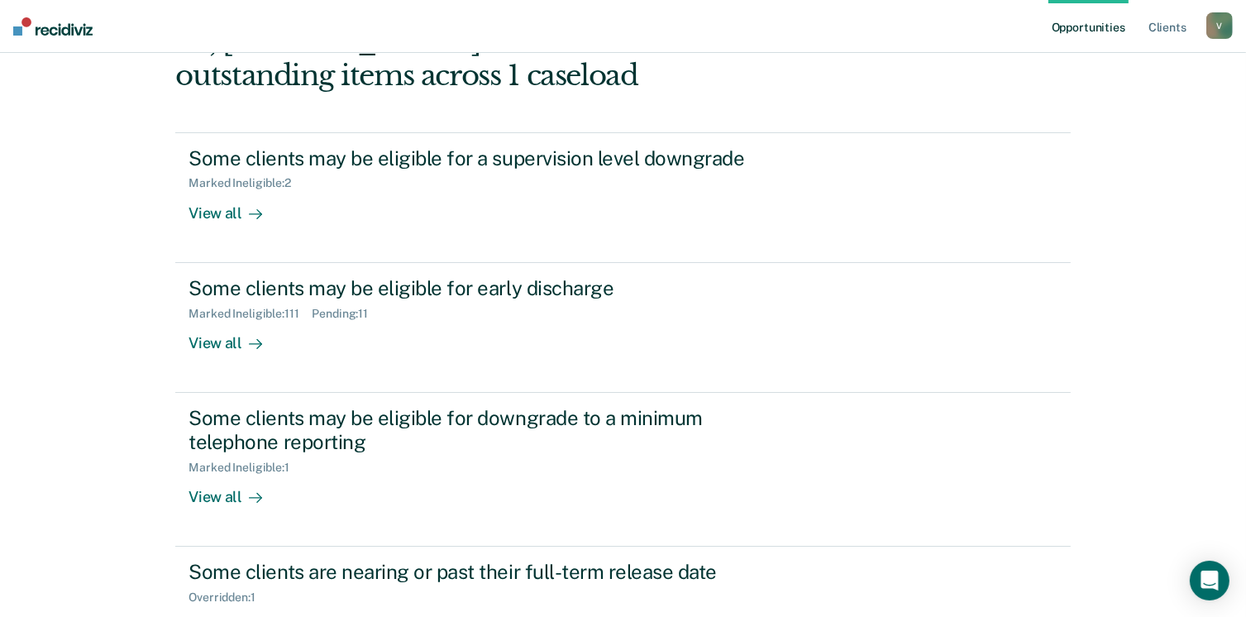
scroll to position [160, 0]
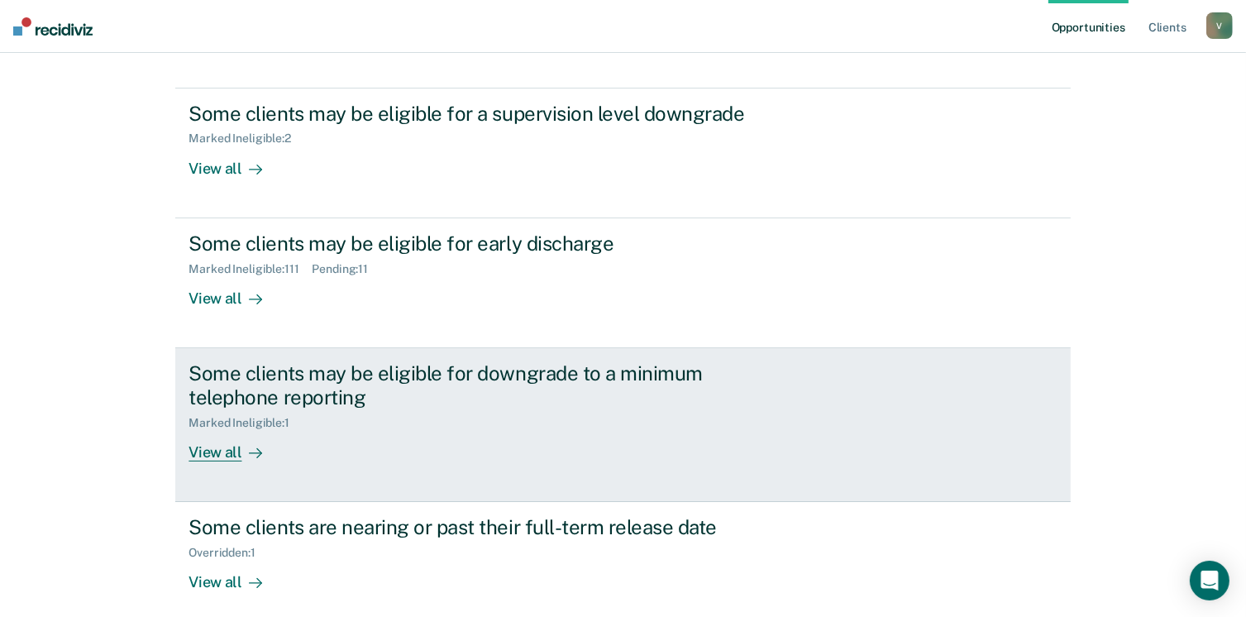
click at [224, 447] on div "View all" at bounding box center [235, 445] width 93 height 32
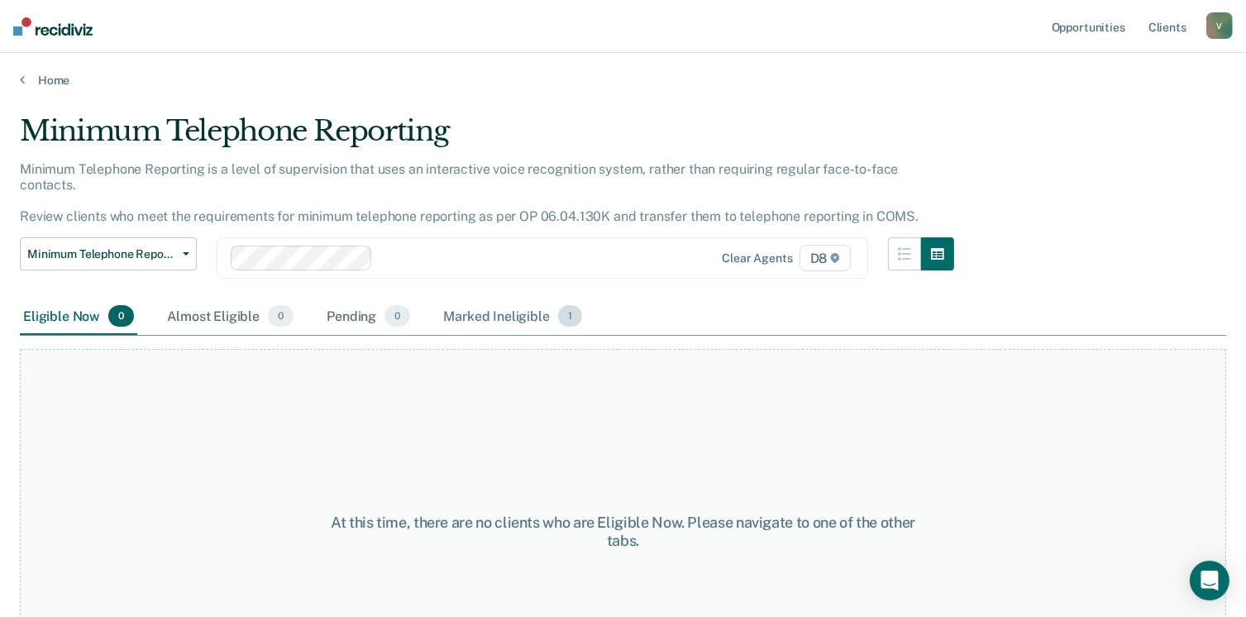
click at [482, 299] on div "Marked Ineligible 1" at bounding box center [513, 317] width 146 height 36
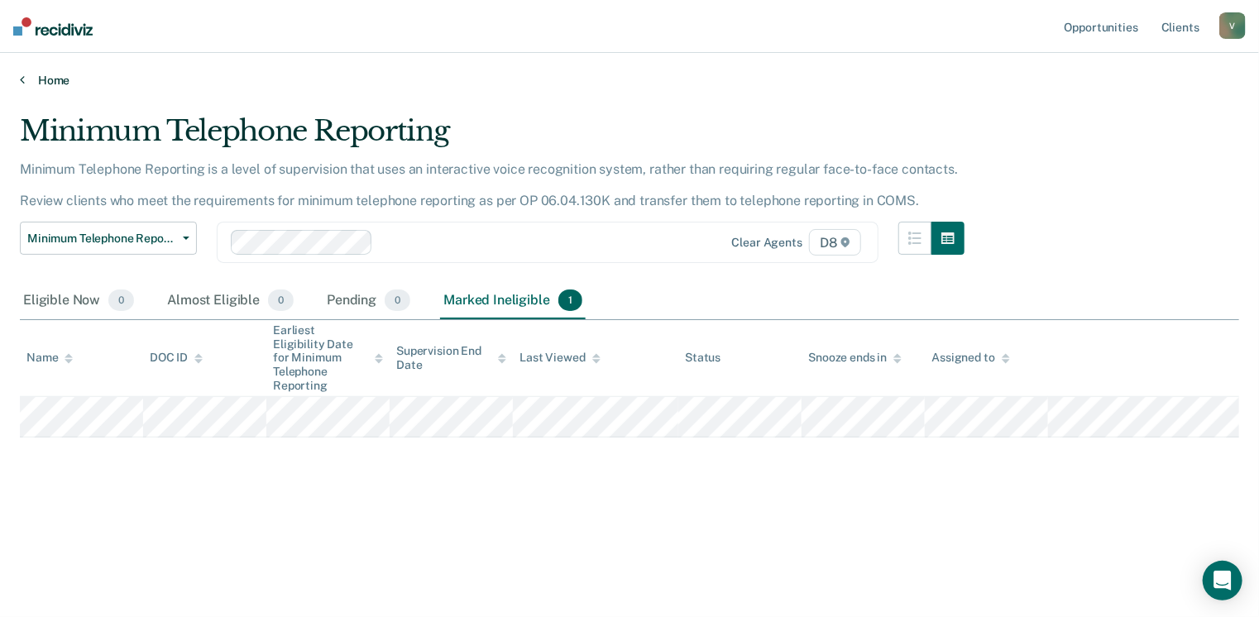
click at [54, 83] on link "Home" at bounding box center [629, 80] width 1219 height 15
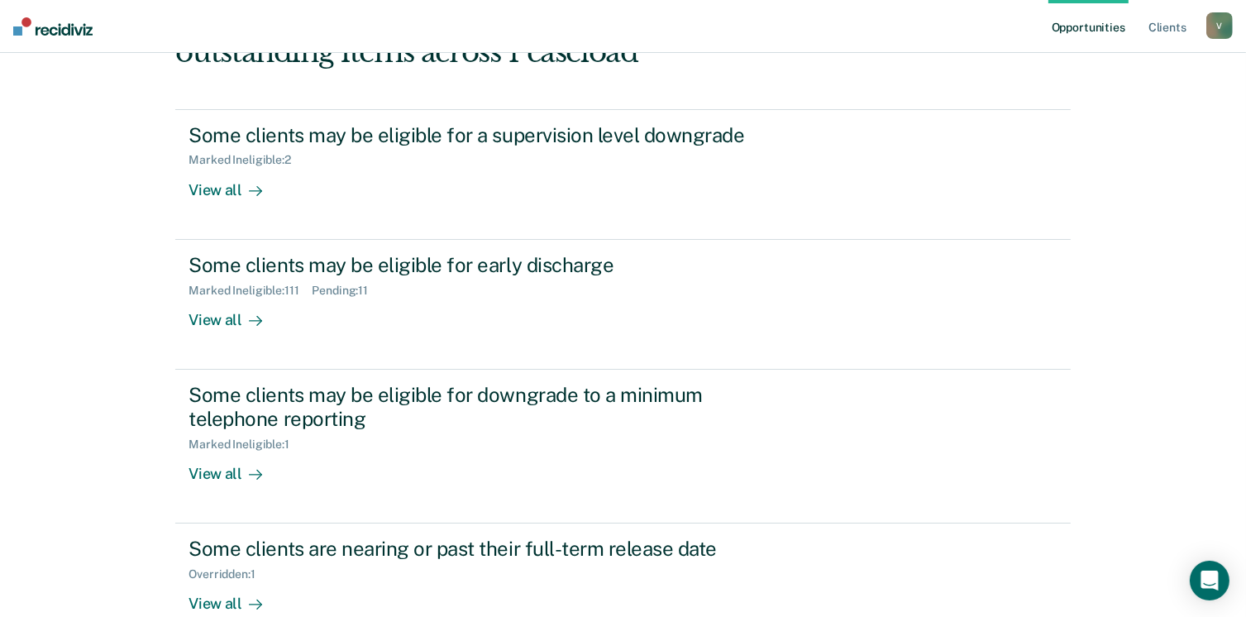
scroll to position [240, 0]
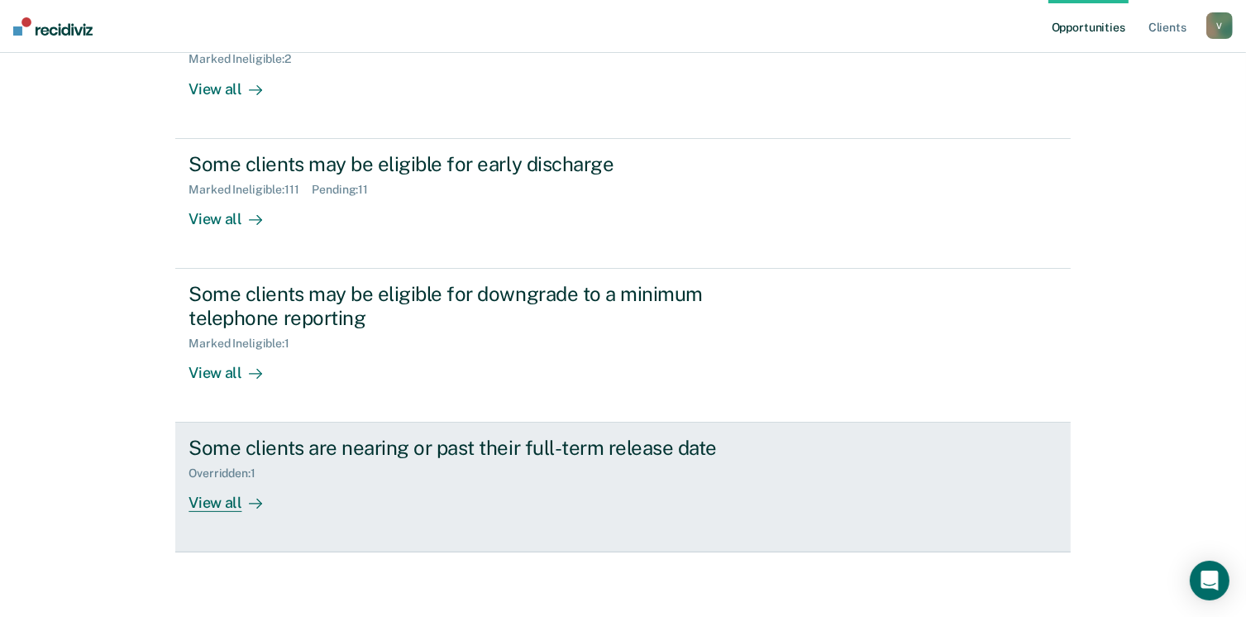
click at [212, 498] on div "View all" at bounding box center [235, 497] width 93 height 32
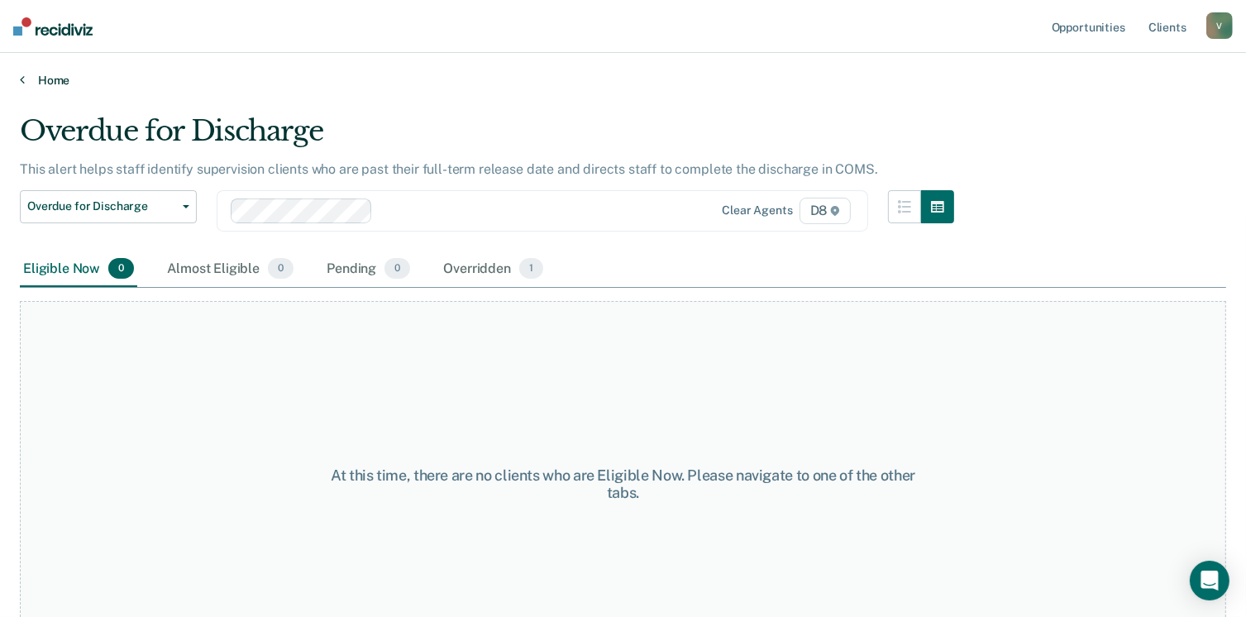
click at [48, 74] on link "Home" at bounding box center [623, 80] width 1207 height 15
